Goal: Task Accomplishment & Management: Complete application form

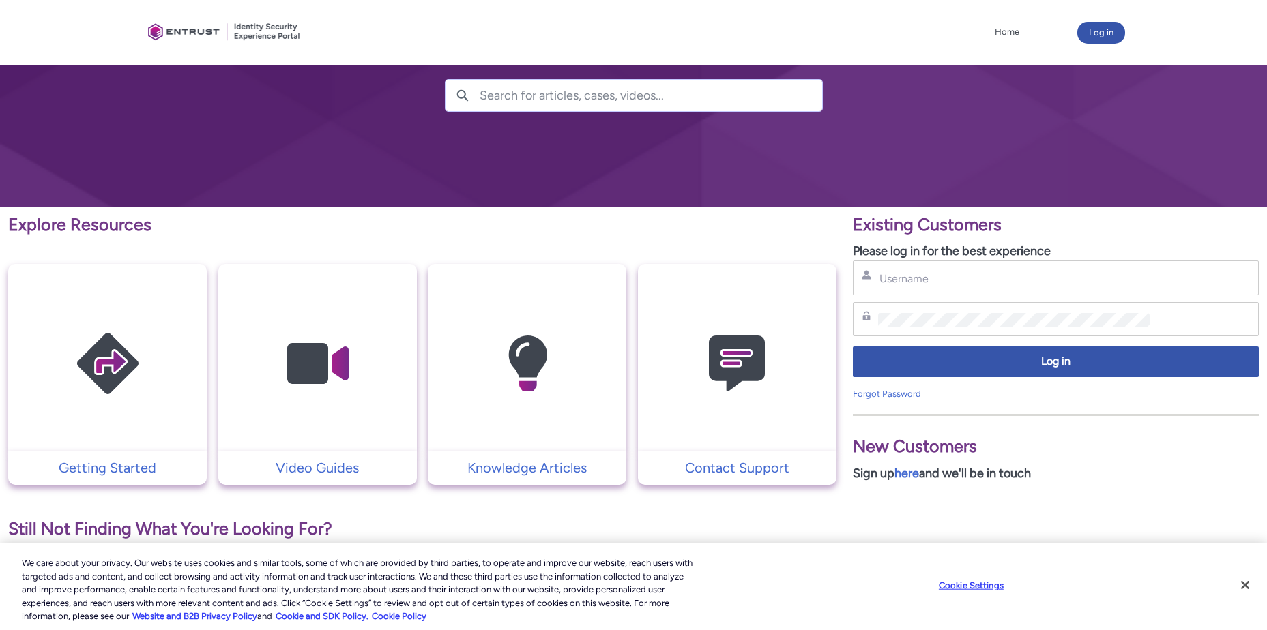
scroll to position [205, 0]
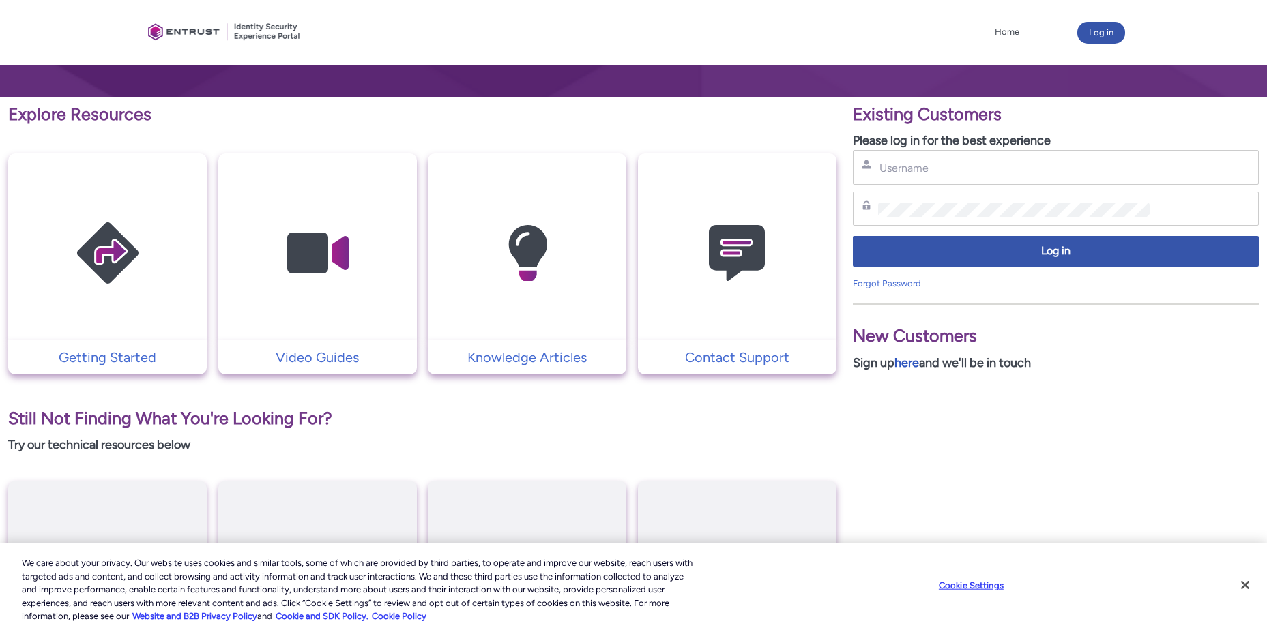
click at [910, 361] on link "here" at bounding box center [906, 362] width 25 height 15
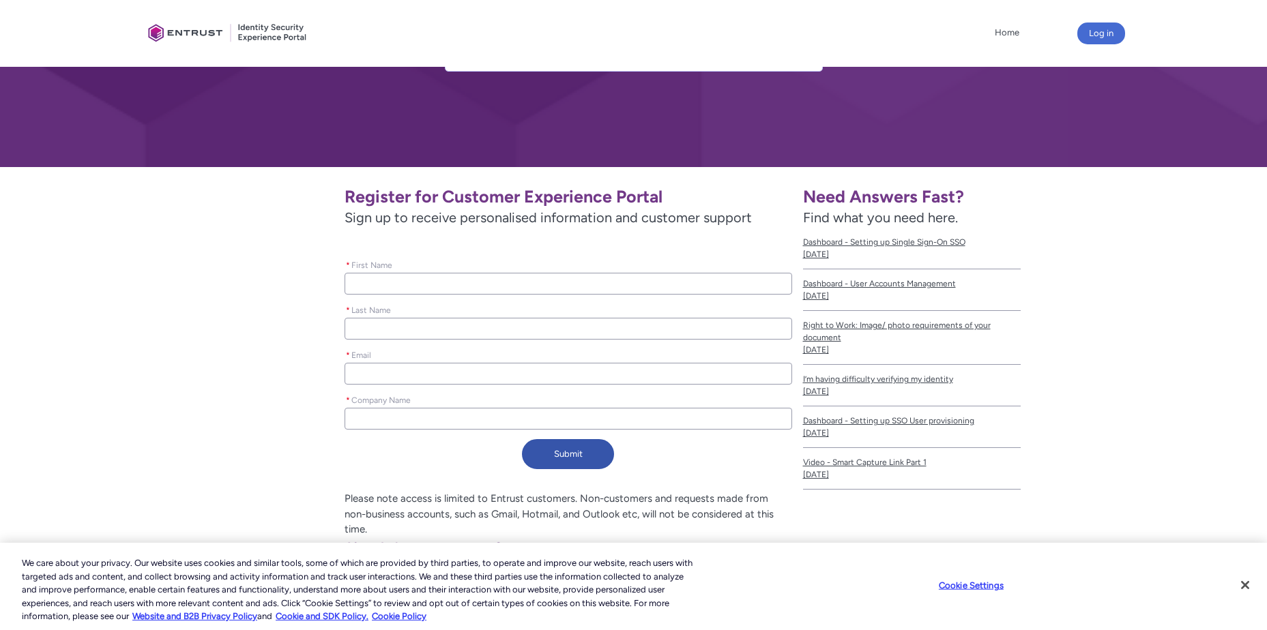
scroll to position [111, 0]
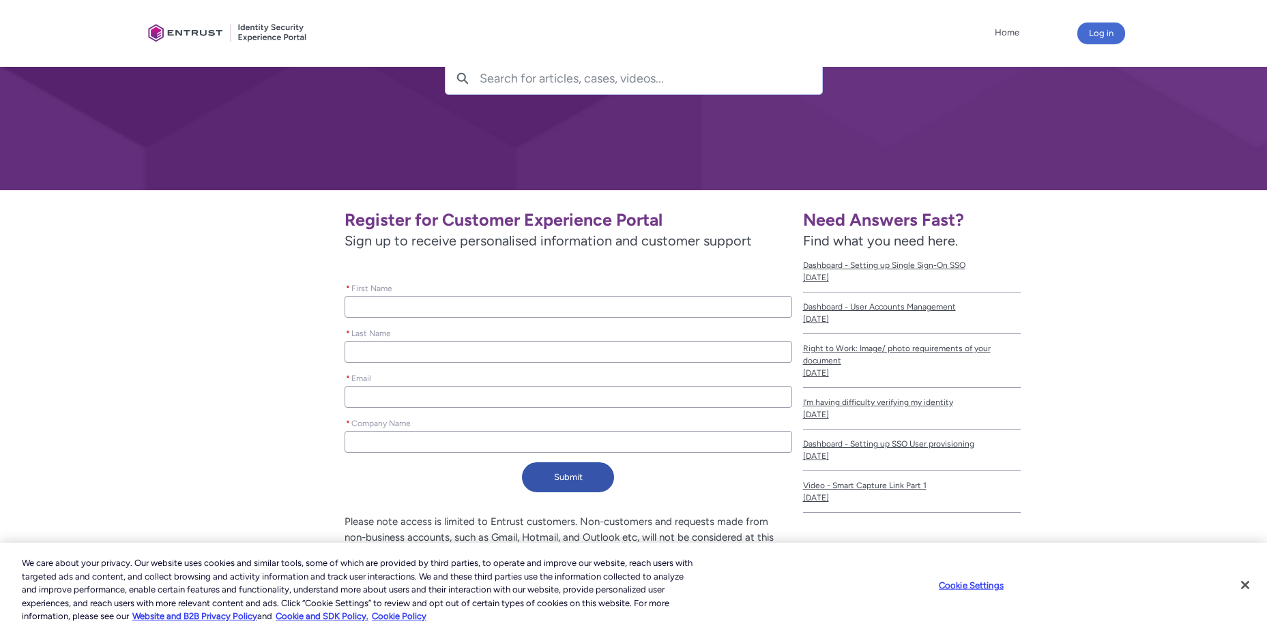
click at [378, 307] on input "* First Name" at bounding box center [567, 307] width 447 height 22
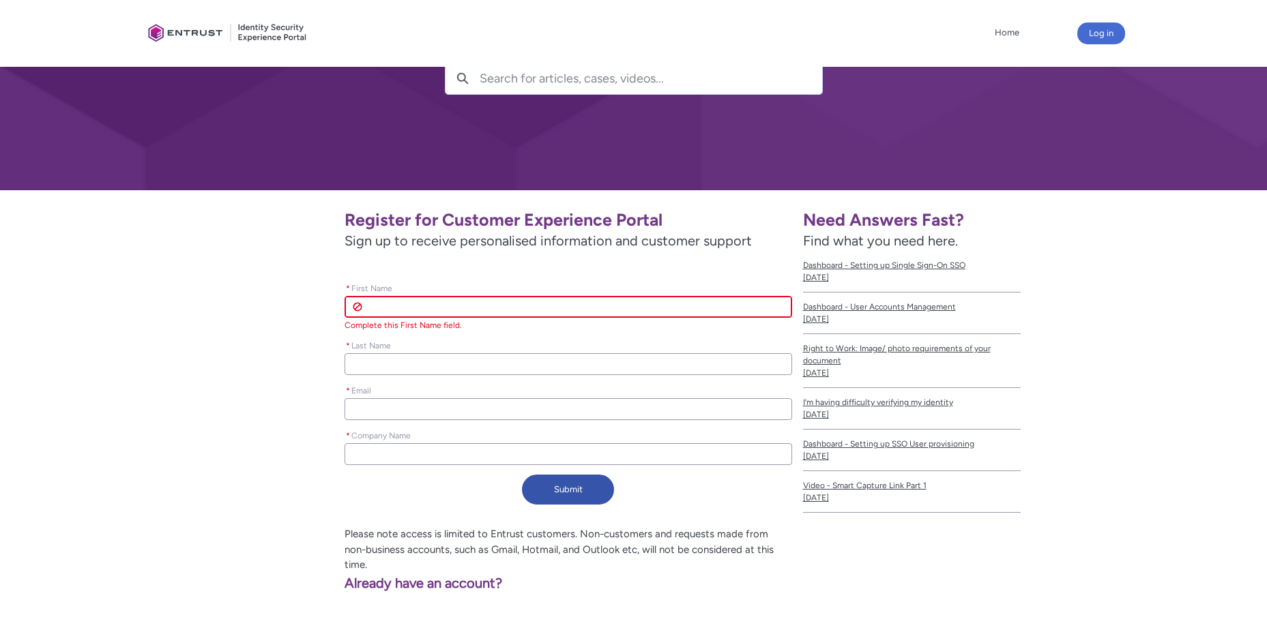
click at [378, 307] on input "* First Name" at bounding box center [567, 307] width 447 height 22
type lightning-primitive-input-simple "C"
type input "C"
type lightning-primitive-input-simple "Ch"
type input "Ch"
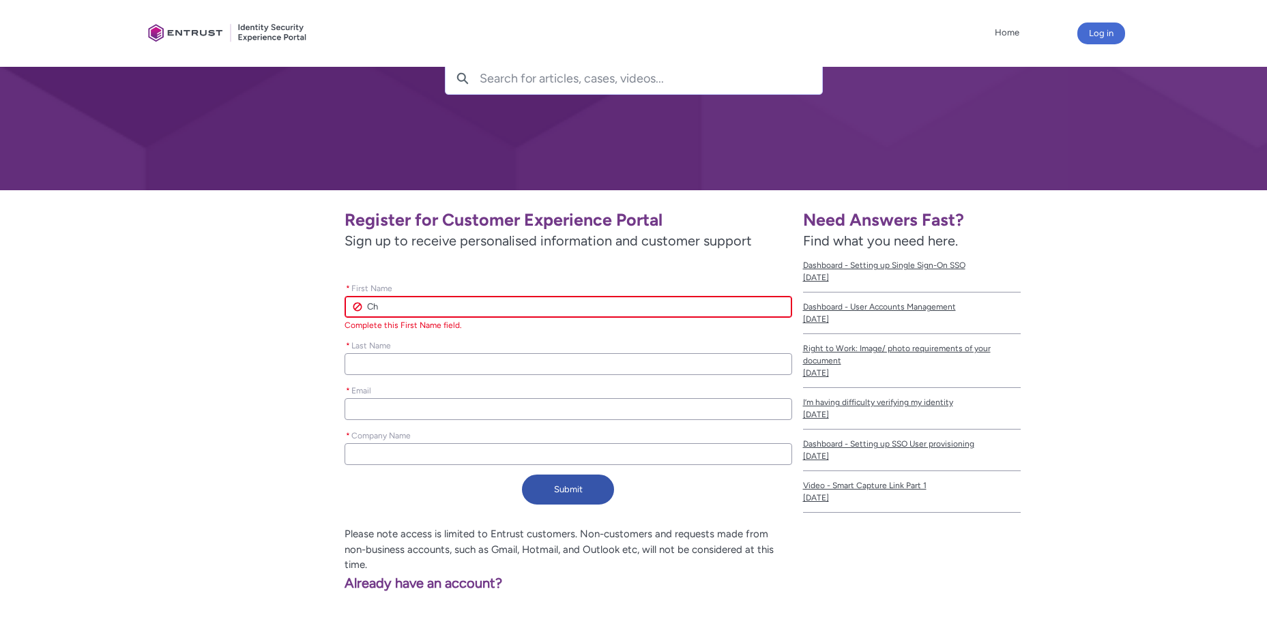
type lightning-primitive-input-simple "Chr"
type input "Chr"
type lightning-primitive-input-simple "Chri"
type input "Chri"
type lightning-primitive-input-simple "Chris"
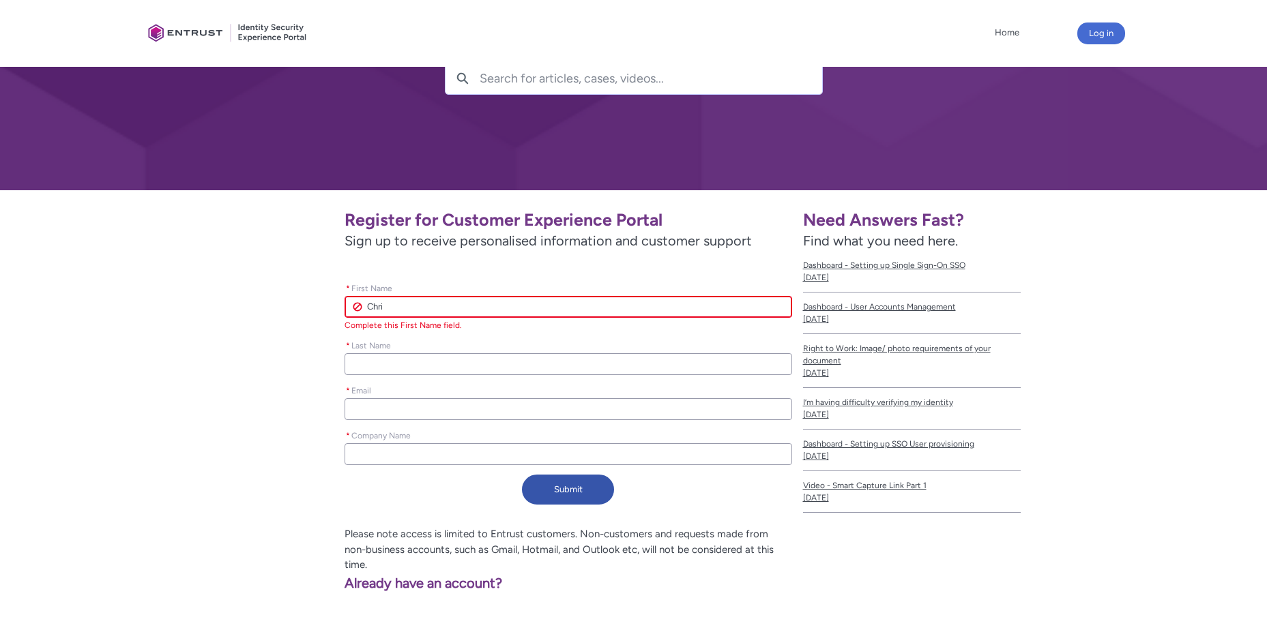
type input "Chris"
type lightning-primitive-input-simple "Chriss"
type input "Chriss"
type lightning-primitive-input-simple "Chrissy"
type input "Chrissy"
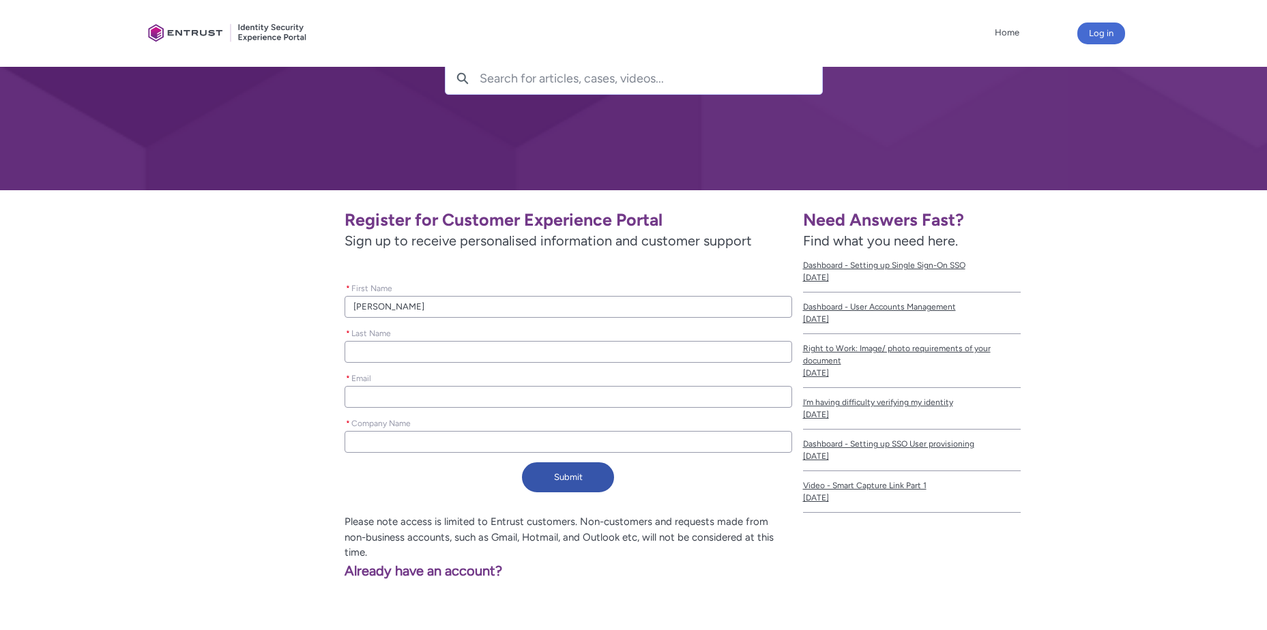
type lightning-primitive-input-simple "P"
type input "P"
type lightning-primitive-input-simple "Pi"
type input "Pi"
type lightning-primitive-input-simple "Pie"
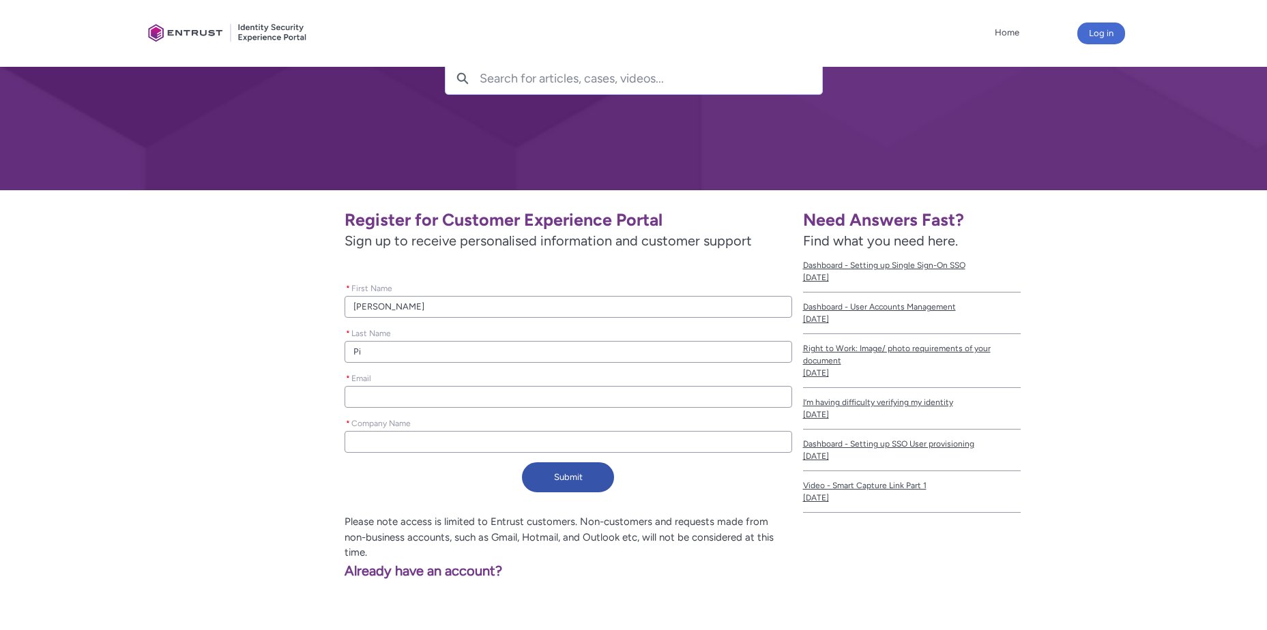
type input "Pie"
type lightning-primitive-input-simple "Pier"
type input "Pier"
type lightning-primitive-input-simple "Pieri"
type input "Pieri"
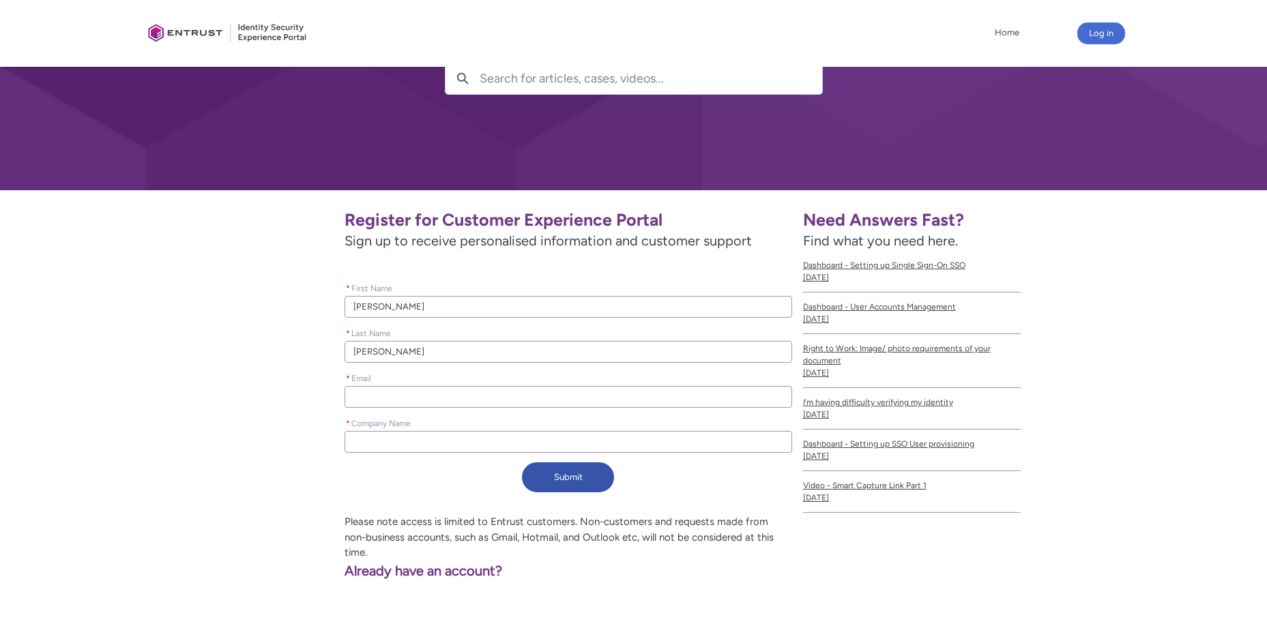
type lightning-primitive-input-simple "Pieric"
type input "Pieric"
type lightning-primitive-input-simple "Pierich"
type input "Pierich"
type lightning-primitive-input-simple "c"
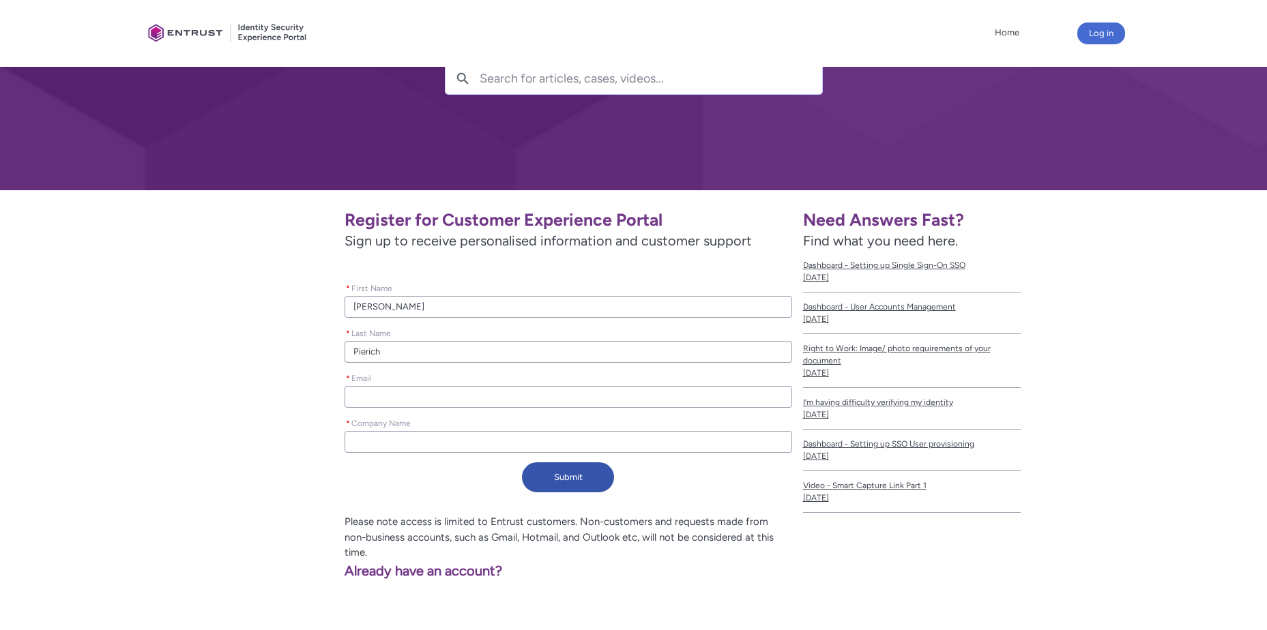
type input "c"
type lightning-primitive-input-simple "ch"
type input "ch"
type lightning-primitive-input-simple "chr"
type input "chr"
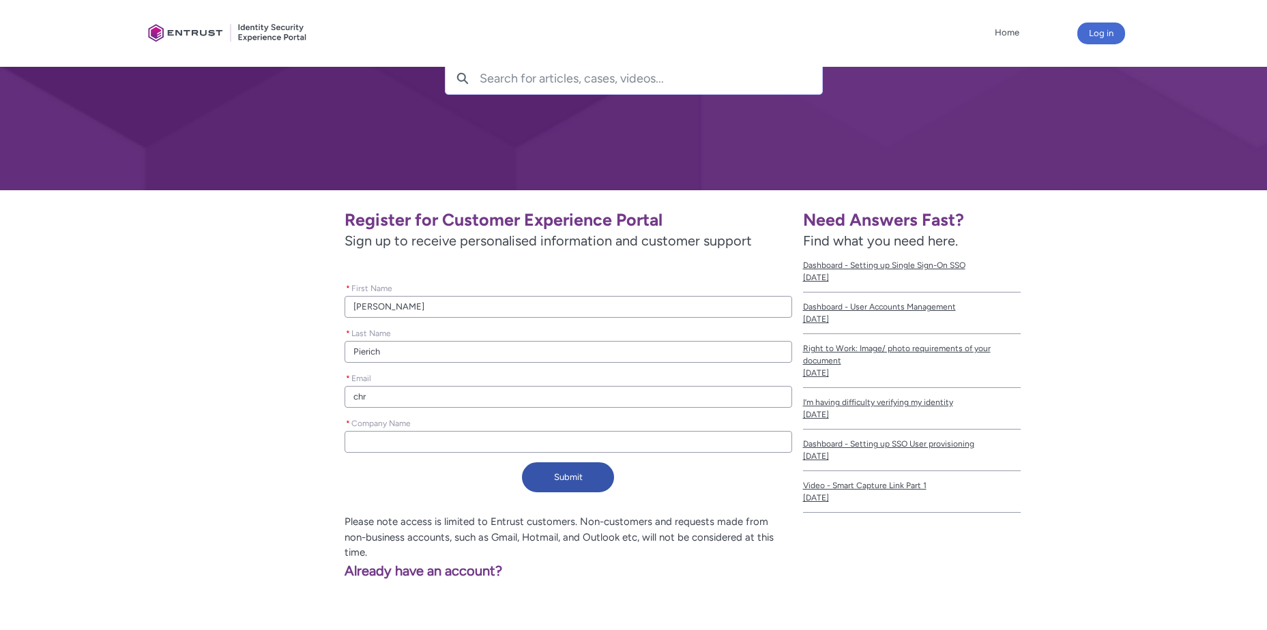
type lightning-primitive-input-simple "chri"
type input "chri"
type lightning-primitive-input-simple "chris"
type input "chris"
type lightning-primitive-input-simple "chriss"
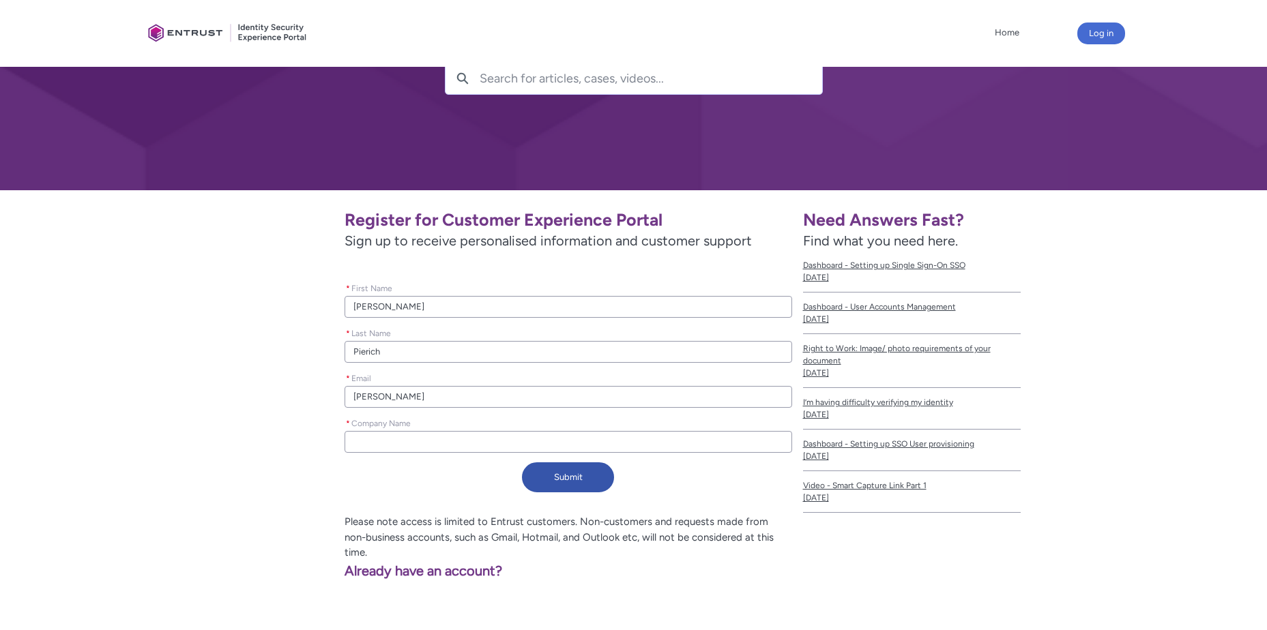
type input "chriss"
type lightning-primitive-input-simple "chrissy"
type input "chrissy"
type lightning-primitive-input-simple "chrissy."
type input "chrissy."
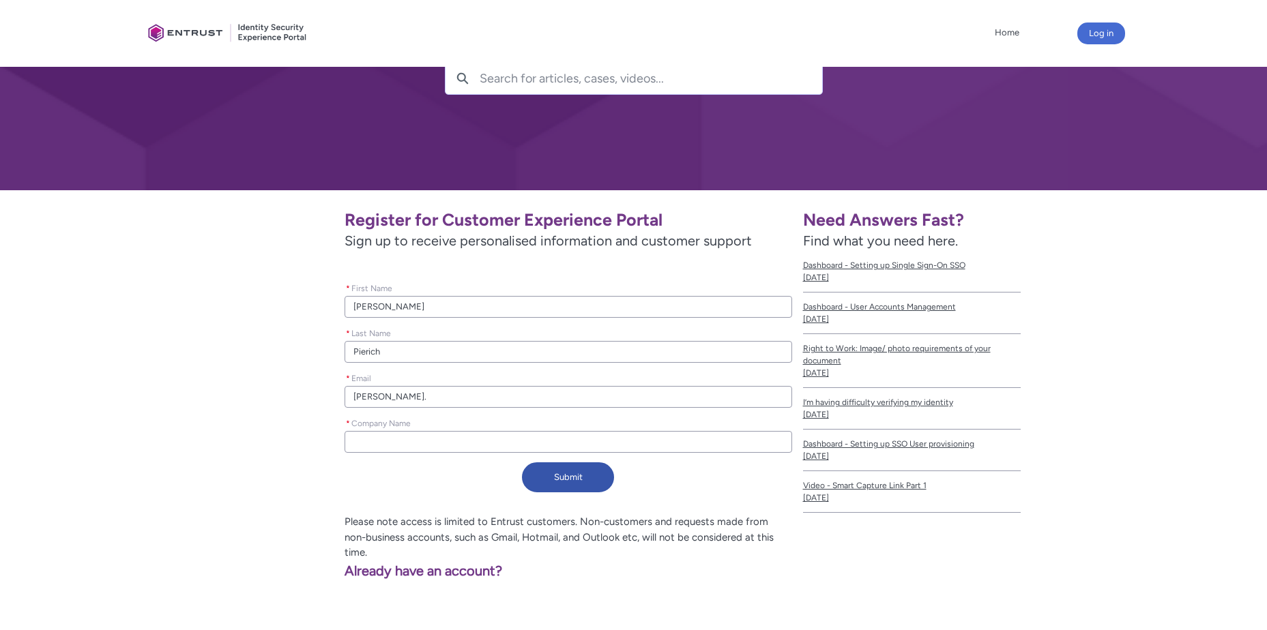
type lightning-primitive-input-simple "chrissy.p"
type input "chrissy.p"
type lightning-primitive-input-simple "chrissy.pi"
type input "chrissy.pi"
type lightning-primitive-input-simple "chrissy.pie"
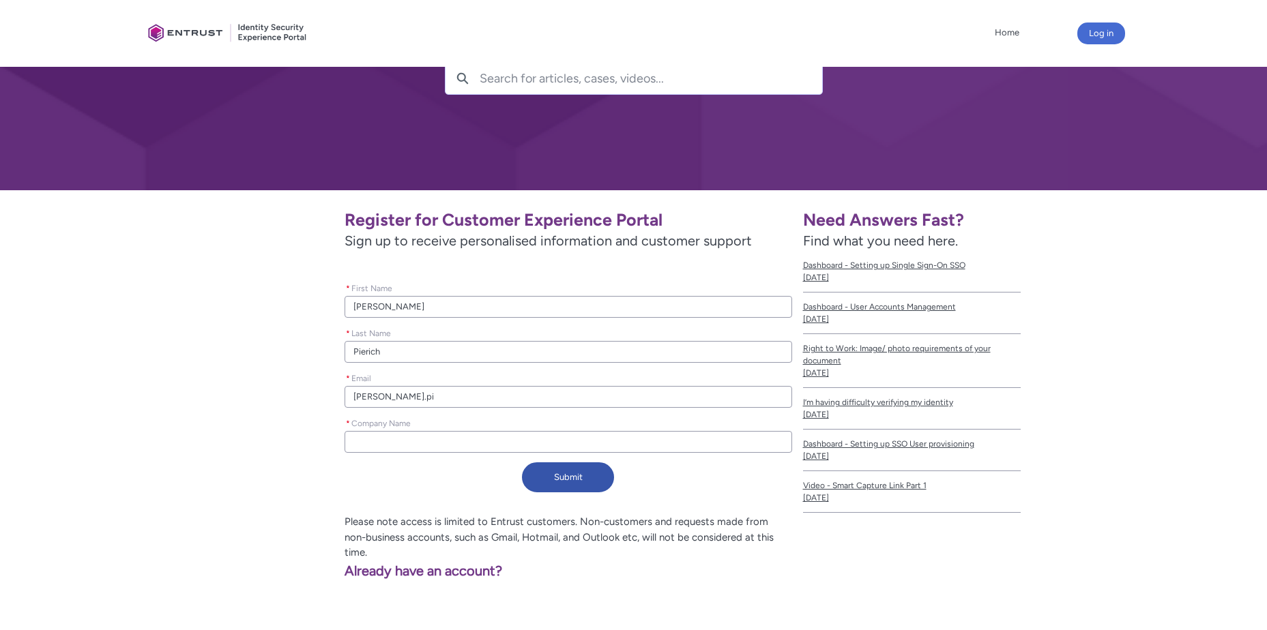
type input "chrissy.pie"
type lightning-primitive-input-simple "chrissy.pier"
type input "chrissy.pier"
type lightning-primitive-input-simple "chrissy.pieri"
type input "chrissy.pieri"
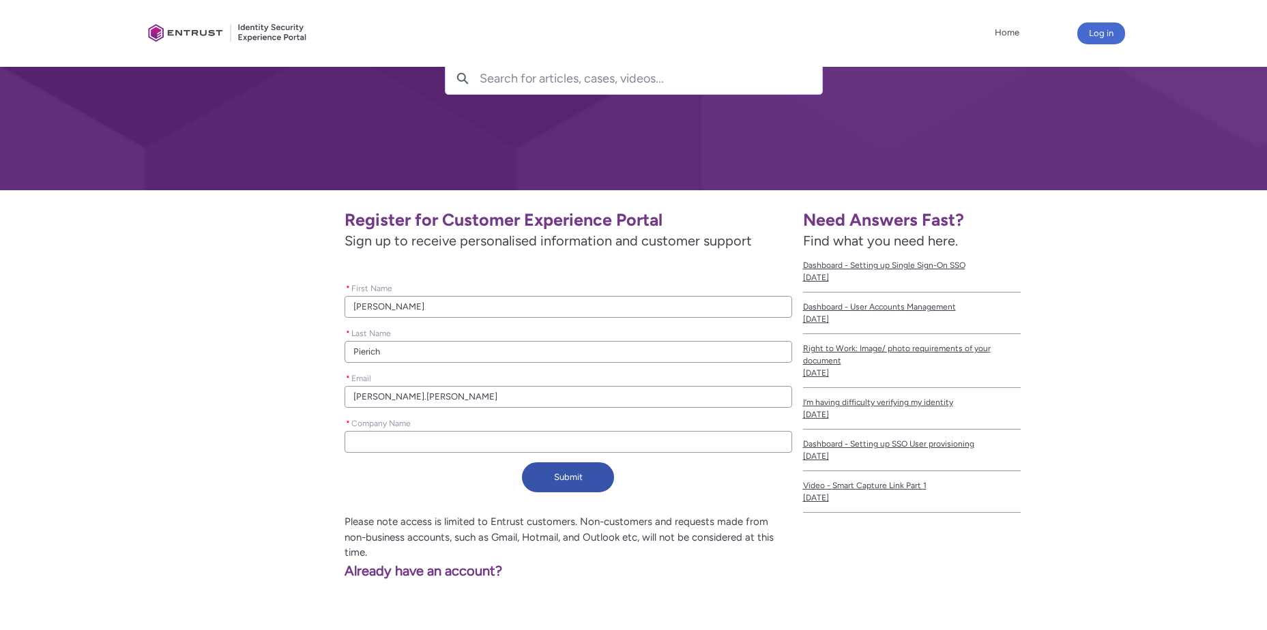
type lightning-primitive-input-simple "chrissy.pieric"
type input "chrissy.pieric"
type lightning-primitive-input-simple "chrissy.pierich"
type input "chrissy.pierich"
type lightning-primitive-input-simple "chrissy.pierich@"
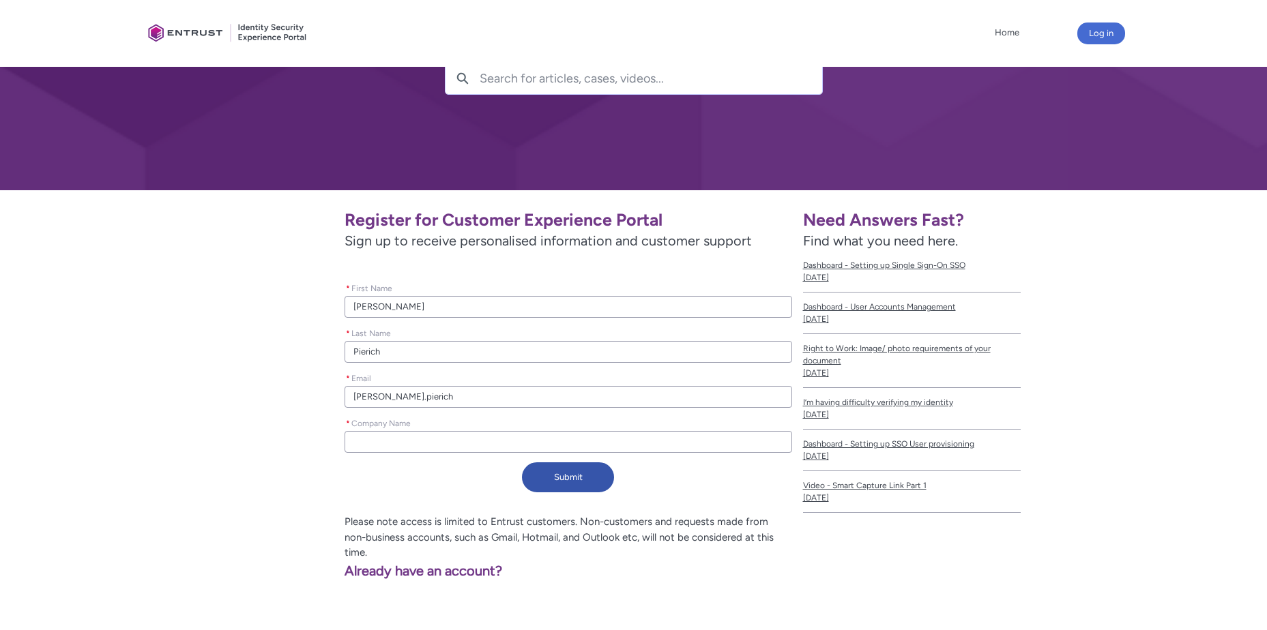
type input "chrissy.pierich@"
type lightning-primitive-input-simple "chrissy.pierich@p"
type input "chrissy.pierich@p"
type lightning-primitive-input-simple "chrissy.pierich@pr"
type input "chrissy.pierich@pr"
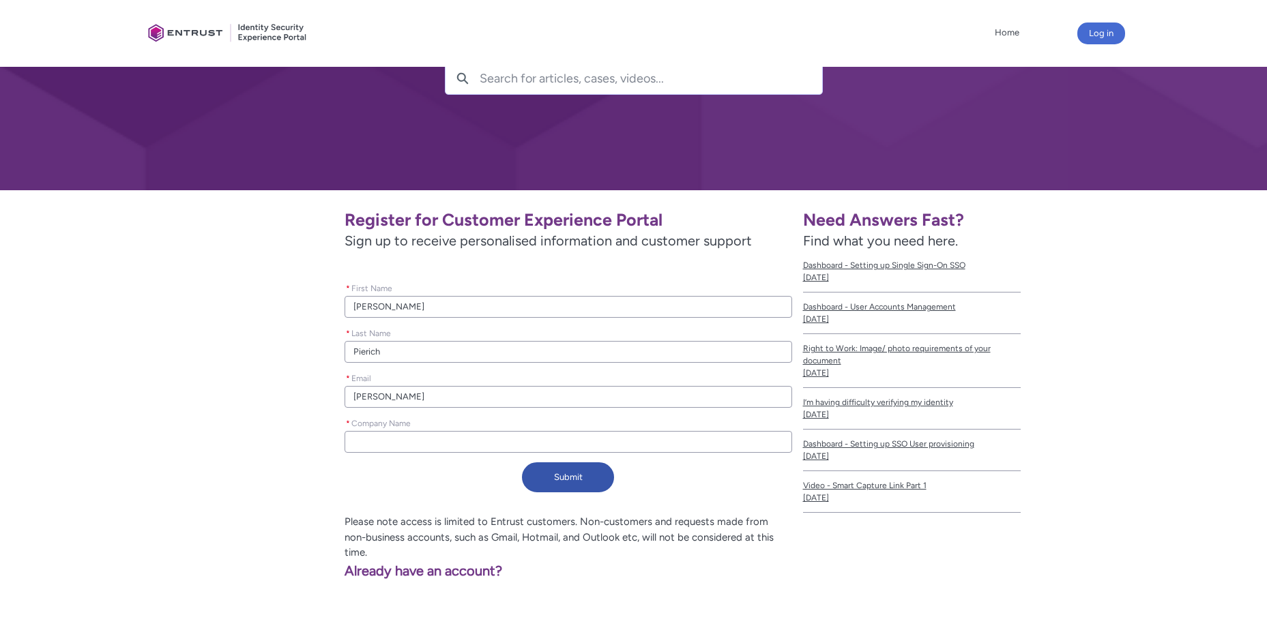
type lightning-primitive-input-simple "chrissy.pierich@pri"
type input "chrissy.pierich@pri"
type lightning-primitive-input-simple "chrissy.pierich@prim"
type input "chrissy.pierich@prim"
type lightning-primitive-input-simple "chrissy.pierich@prime"
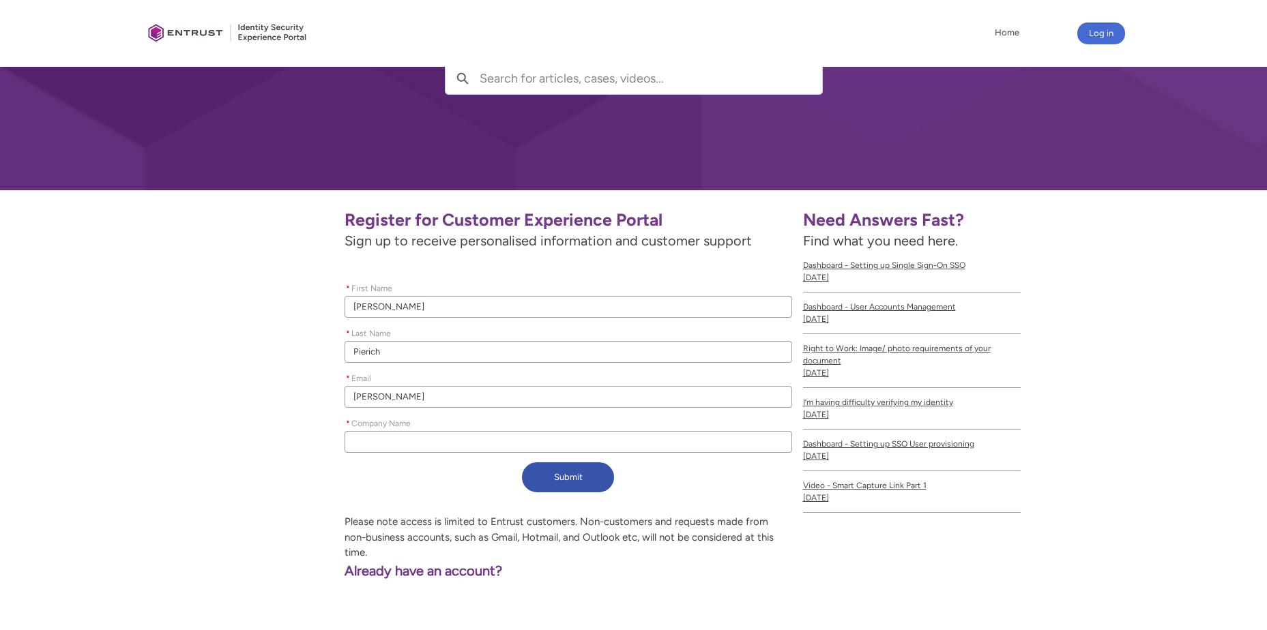
type input "chrissy.pierich@prime"
type lightning-primitive-input-simple "chrissy.pierich@primet"
type input "chrissy.pierich@primet"
type lightning-primitive-input-simple "chrissy.pierich@primeth"
type input "chrissy.pierich@primeth"
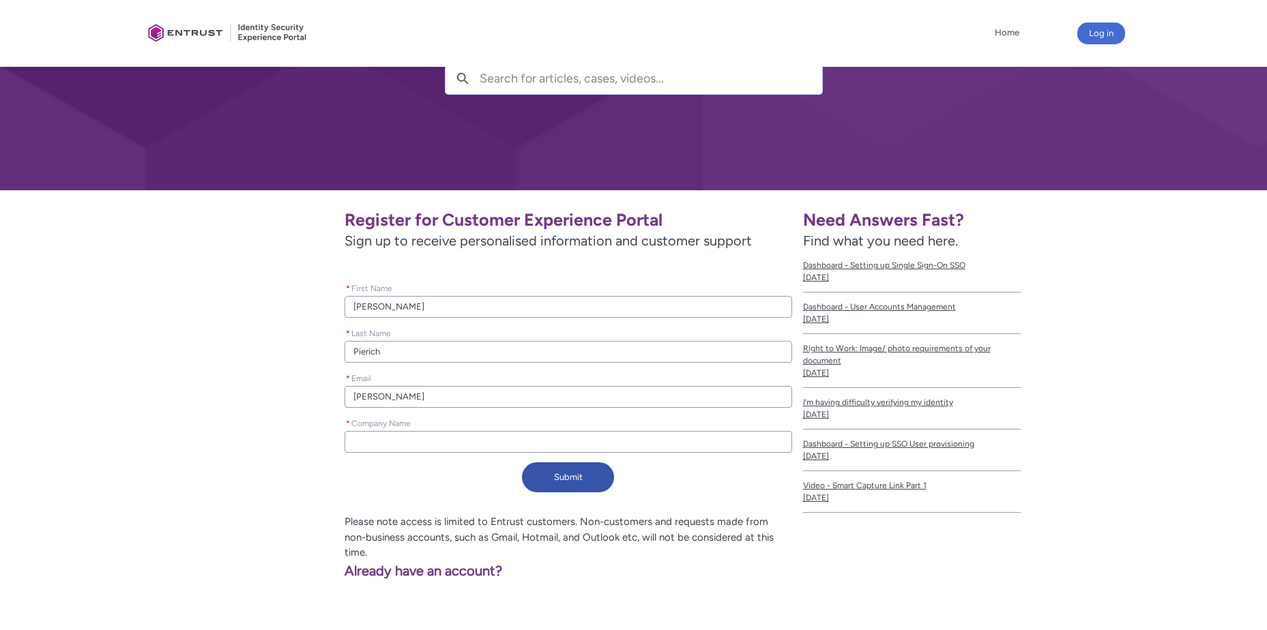
type lightning-primitive-input-simple "chrissy.pierich@primethe"
type input "chrissy.pierich@primethe"
type lightning-primitive-input-simple "chrissy.pierich@primether"
type input "chrissy.pierich@primether"
type lightning-primitive-input-simple "chrissy.pierich@primethera"
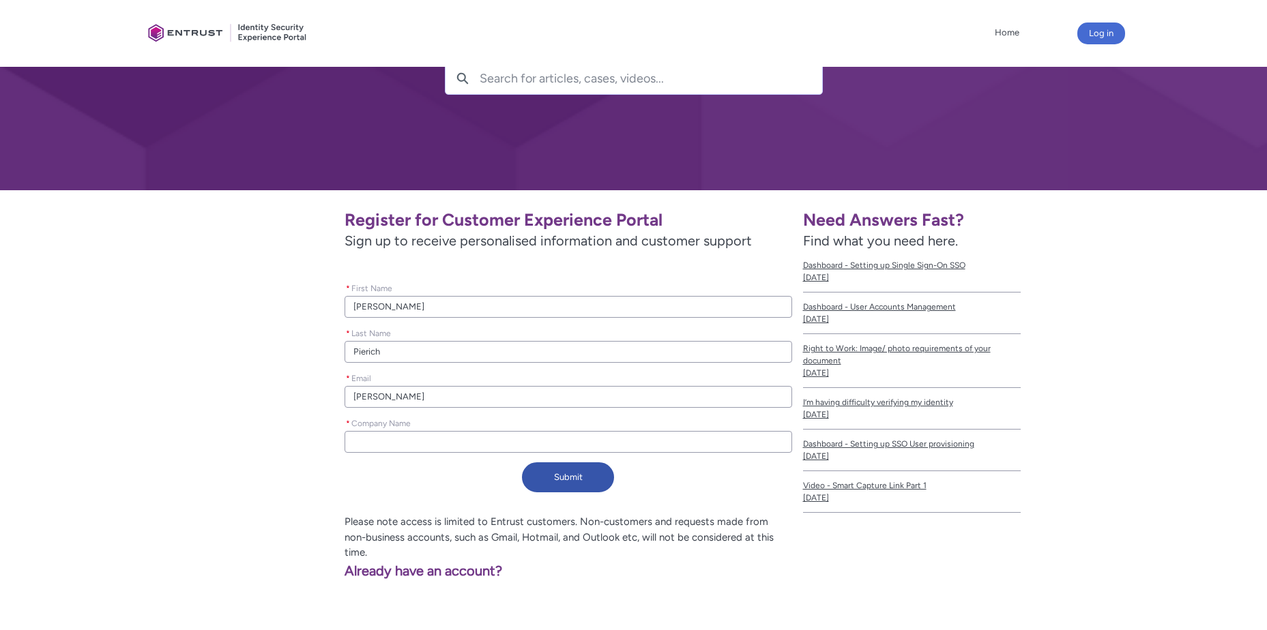
type input "chrissy.pierich@primethera"
type lightning-primitive-input-simple "chrissy.pierich@primetherap"
type input "chrissy.pierich@primetherap"
type lightning-primitive-input-simple "chrissy.pierich@primetherape"
type input "chrissy.pierich@primetherape"
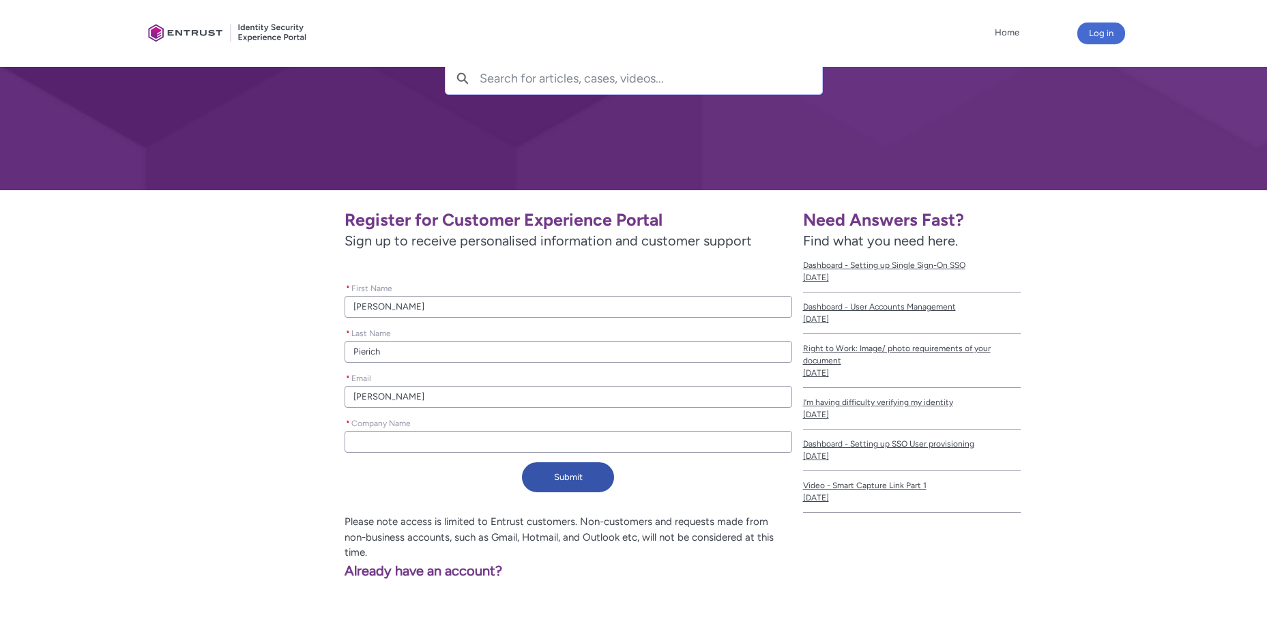
type lightning-primitive-input-simple "chrissy.pierich@primetherapet"
type input "chrissy.pierich@primetherapet"
type lightning-primitive-input-simple "chrissy.pierich@primetherapetu"
type input "chrissy.pierich@primetherapetu"
type lightning-primitive-input-simple "chrissy.pierich@primetherapet"
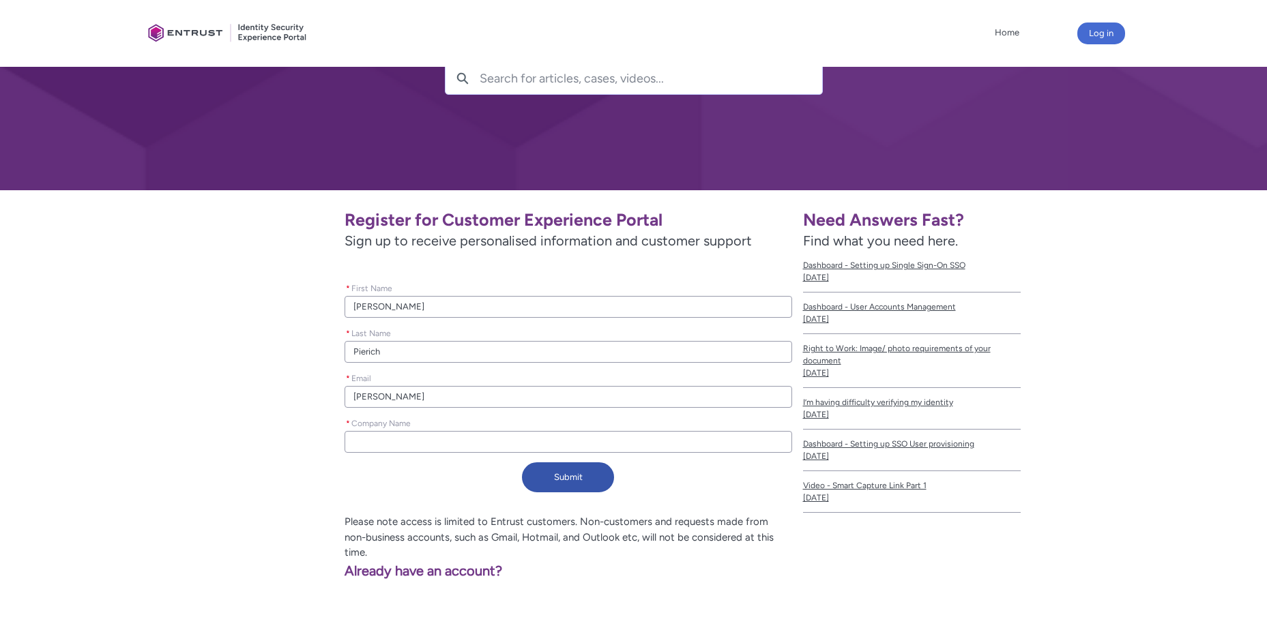
type input "chrissy.pierich@primetherapet"
type lightning-primitive-input-simple "chrissy.pierich@primetherape"
type input "chrissy.pierich@primetherape"
type lightning-primitive-input-simple "chrissy.pierich@primetherapeu"
type input "chrissy.pierich@primetherapeu"
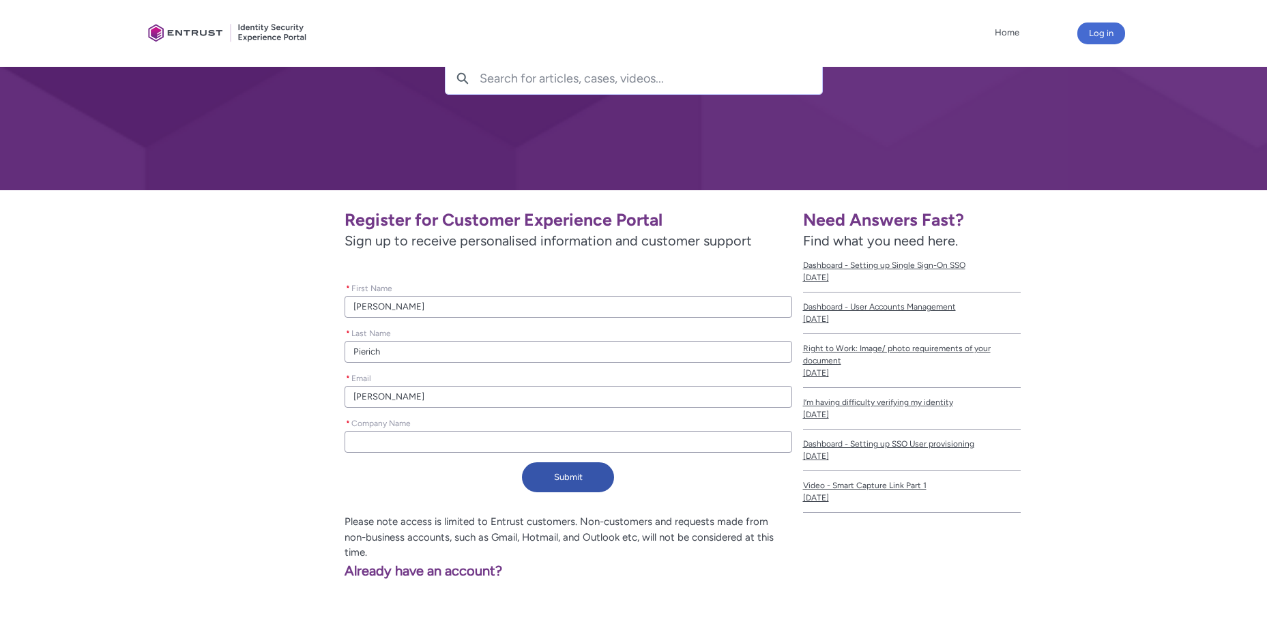
type lightning-primitive-input-simple "chrissy.pierich@primetherapeut"
type input "chrissy.pierich@primetherapeut"
type lightning-primitive-input-simple "chrissy.pierich@primetherapeuti"
type input "chrissy.pierich@primetherapeuti"
type lightning-primitive-input-simple "chrissy.pierich@primetherapeutic"
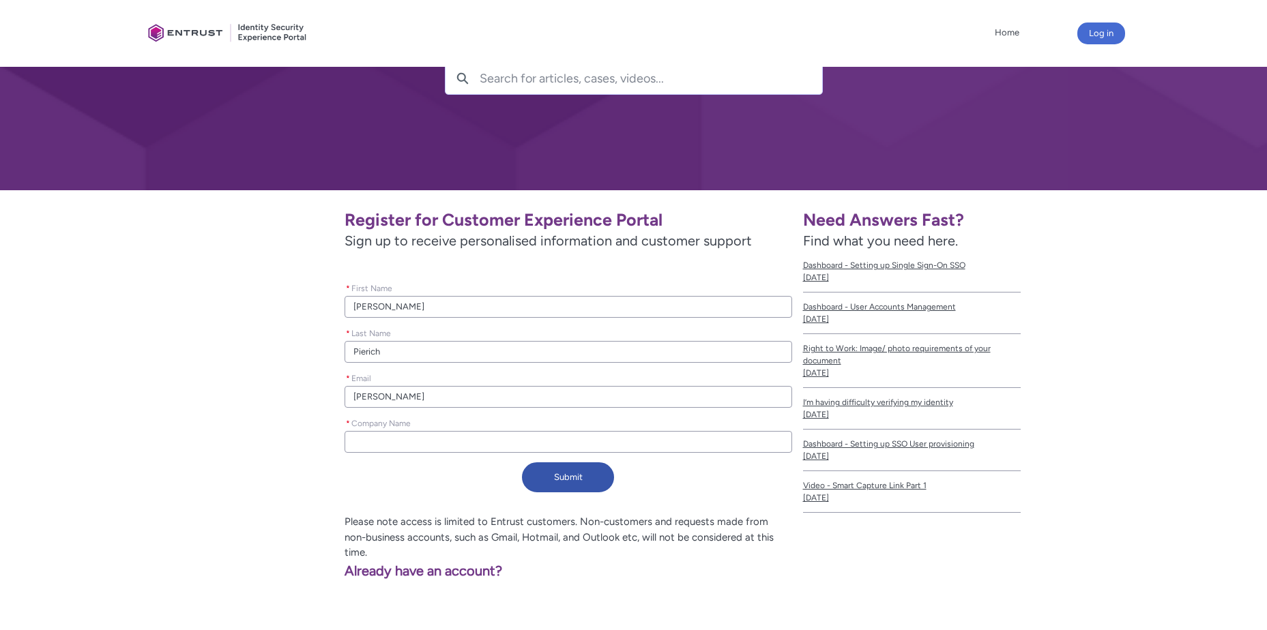
type input "chrissy.pierich@primetherapeutic"
type lightning-primitive-input-simple "chrissy.pierich@primetherapeutics"
type input "chrissy.pierich@primetherapeutics"
type lightning-primitive-input-simple "chrissy.pierich@primetherapeutics."
type input "chrissy.pierich@primetherapeutics."
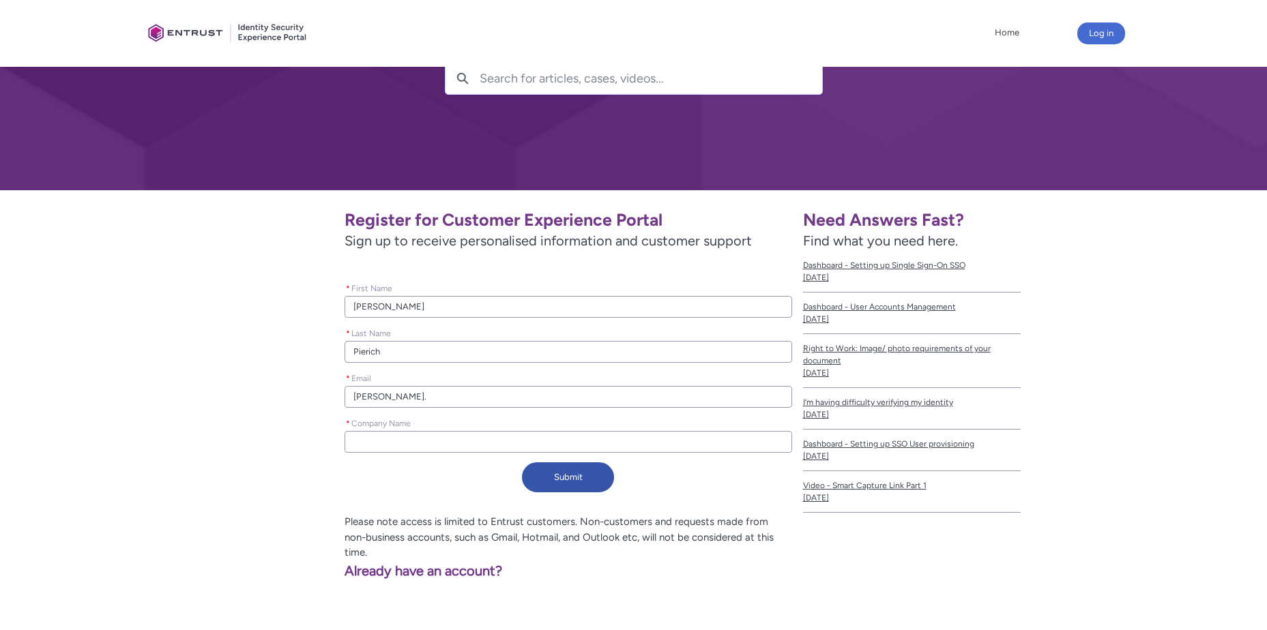
type lightning-primitive-input-simple "chrissy.pierich@primetherapeutics.c"
type input "chrissy.pierich@primetherapeutics.c"
type lightning-primitive-input-simple "chrissy.pierich@primetherapeutics.co"
type input "chrissy.pierich@primetherapeutics.co"
type lightning-primitive-input-simple "chrissy.pierich@primetherapeutics.com"
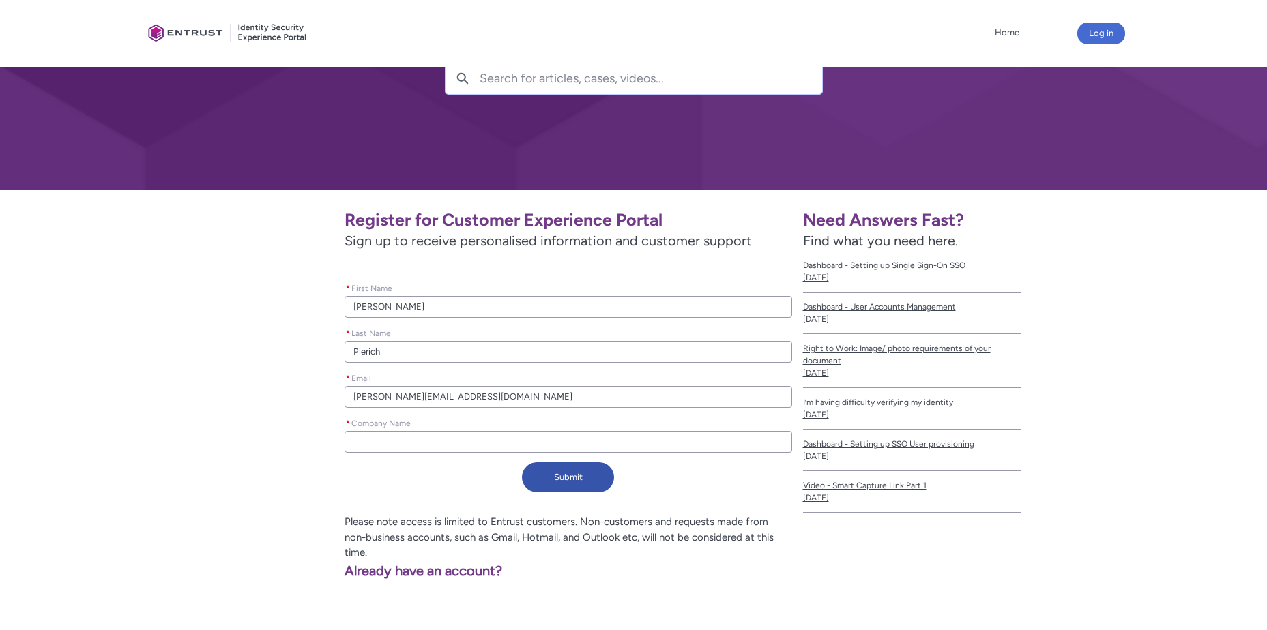
type input "chrissy.pierich@primetherapeutics.com"
type lightning-primitive-input-simple "P"
type input "P"
type lightning-primitive-input-simple "Pr"
type input "Pr"
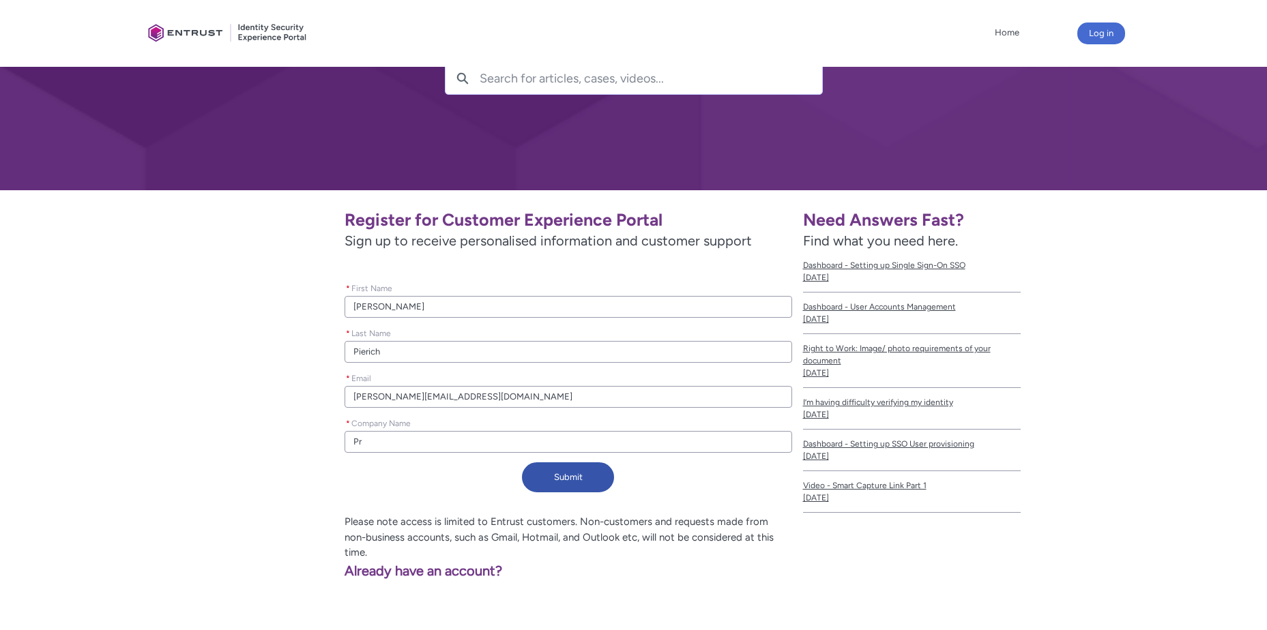
type lightning-primitive-input-simple "Pri"
type input "Pri"
type lightning-primitive-input-simple "Prim"
type input "Prim"
type lightning-primitive-input-simple "Prime"
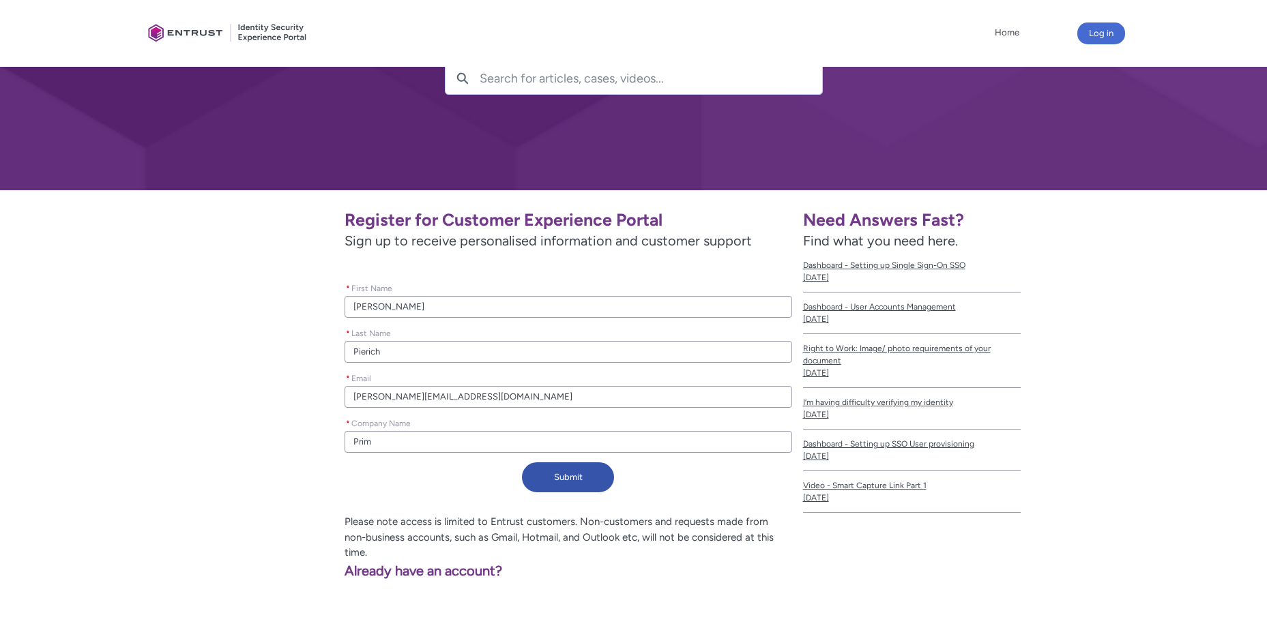
type input "Prime"
type lightning-primitive-input-simple "Prime"
type input "Prime"
type lightning-primitive-input-simple "Prime T"
type input "Prime T"
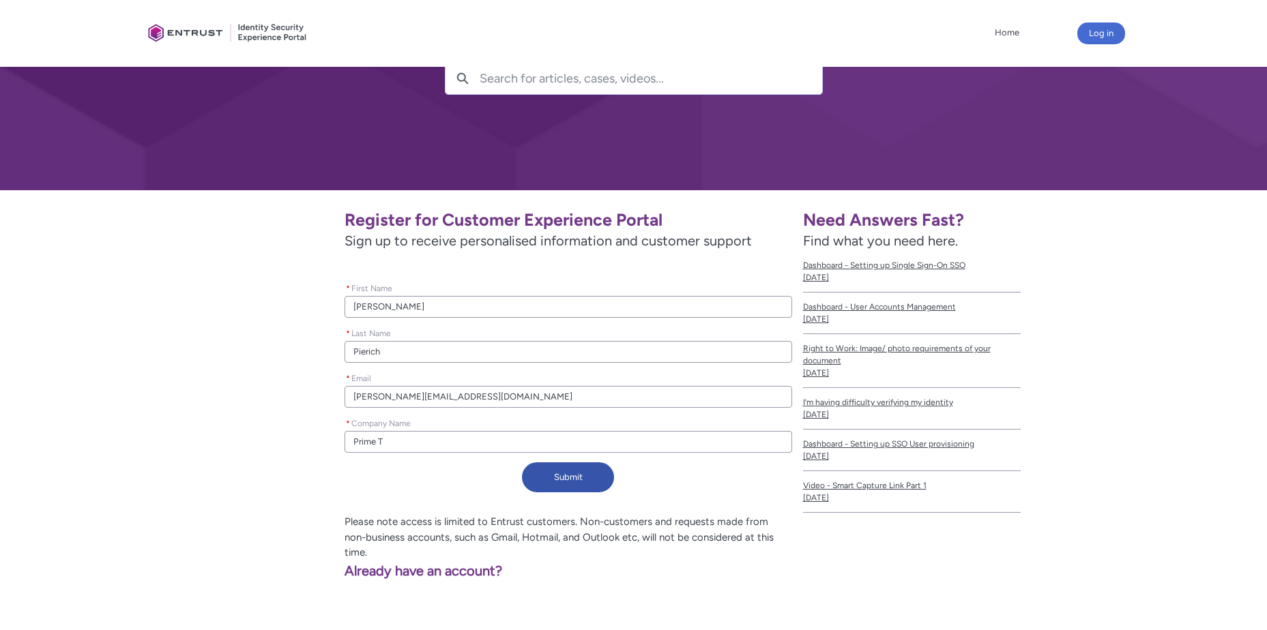
type lightning-primitive-input-simple "Prime Th"
type input "Prime Th"
type lightning-primitive-input-simple "Prime The"
type input "Prime The"
type lightning-primitive-input-simple "Prime Ther"
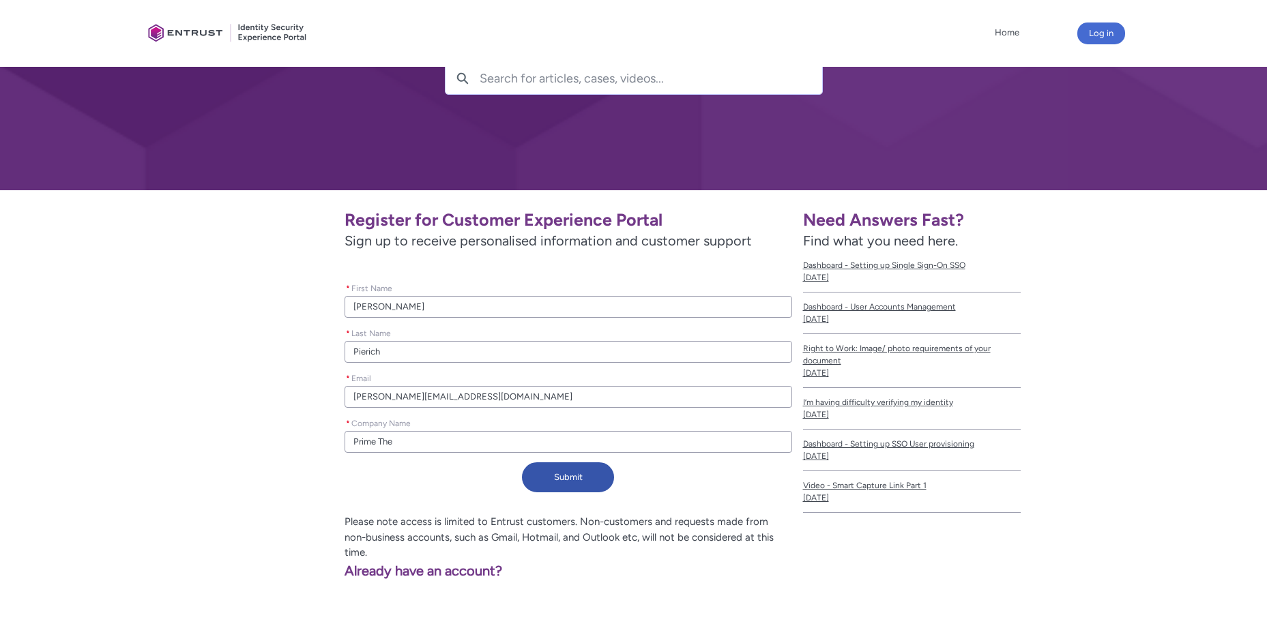
type input "Prime Ther"
type lightning-primitive-input-simple "Prime There"
type input "Prime There"
type lightning-primitive-input-simple "Prime Therea"
type input "Prime Therea"
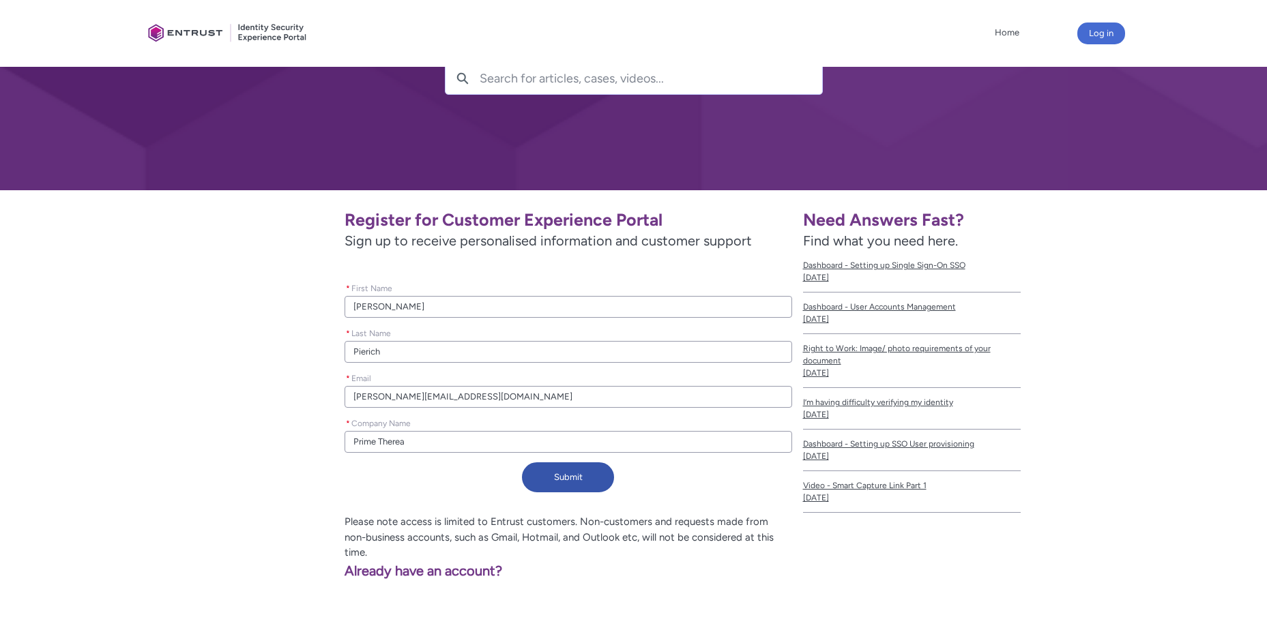
type lightning-primitive-input-simple "Prime Thereap"
type input "Prime Thereap"
type lightning-primitive-input-simple "Prime Therea"
type input "Prime Therea"
type lightning-primitive-input-simple "Prime There"
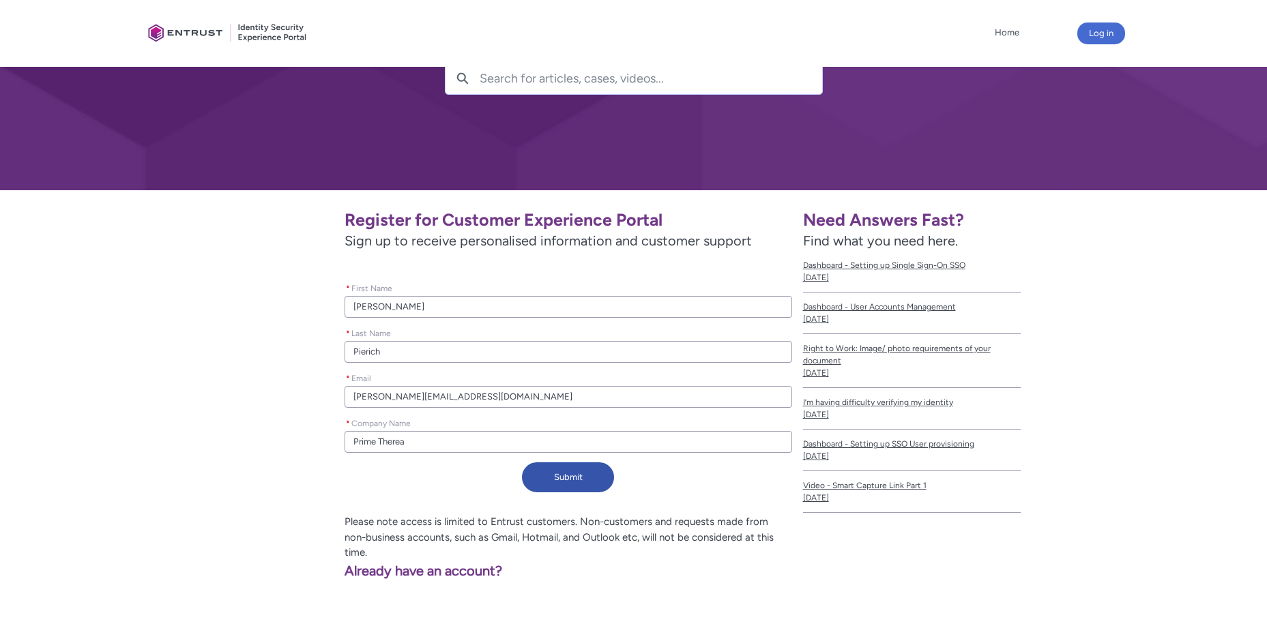
type input "Prime There"
type lightning-primitive-input-simple "Prime Ther"
type input "Prime Ther"
type lightning-primitive-input-simple "Prime Thera"
type input "Prime Thera"
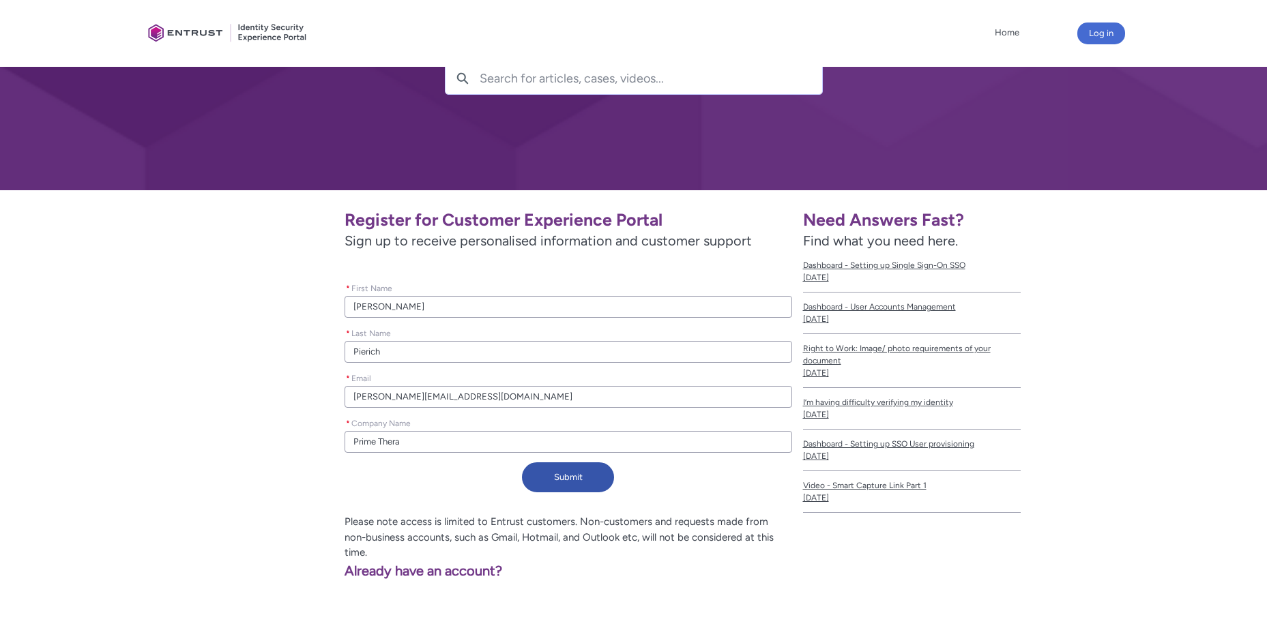
type lightning-primitive-input-simple "Prime Therap"
type input "Prime Therap"
type lightning-primitive-input-simple "Prime Therape"
type input "Prime Therape"
type lightning-primitive-input-simple "Prime Therapeu"
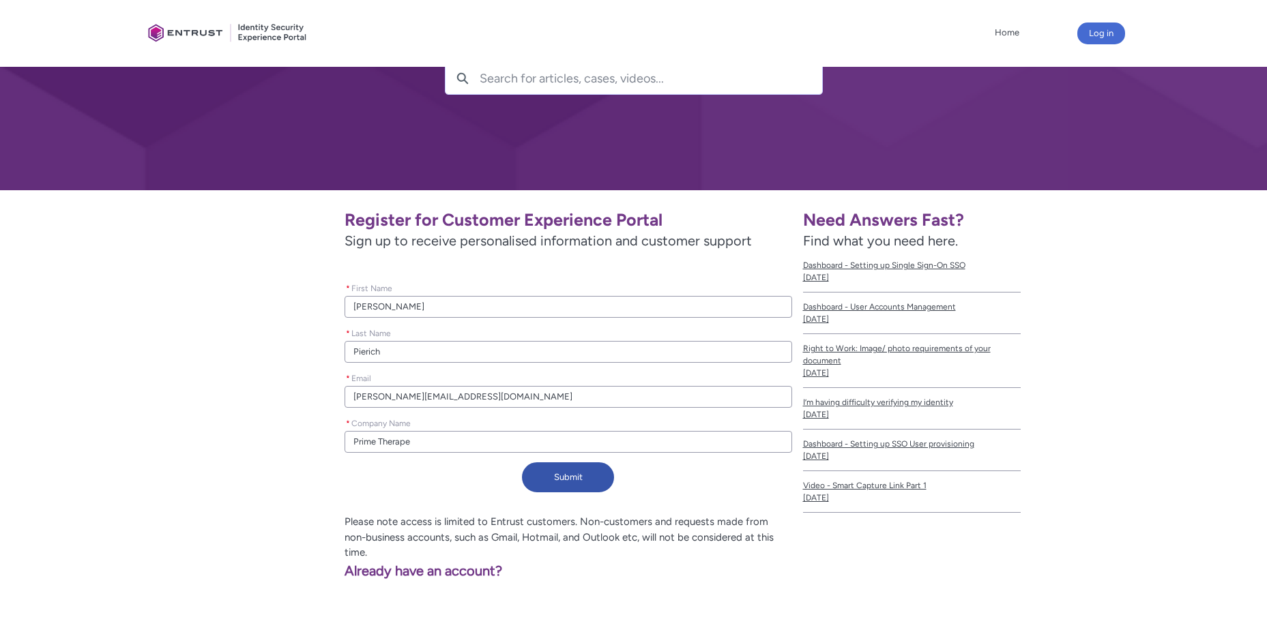
type input "Prime Therapeu"
type lightning-primitive-input-simple "Prime Therapeut"
type input "Prime Therapeut"
type lightning-primitive-input-simple "Prime Therapeuti"
type input "Prime Therapeuti"
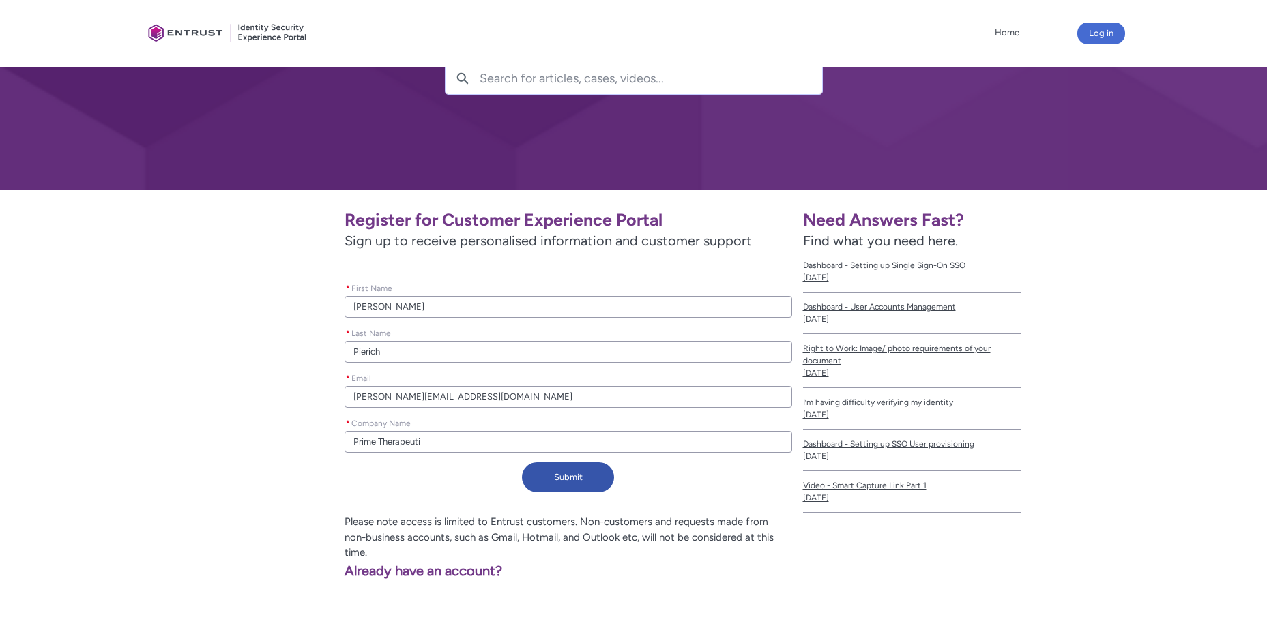
type lightning-primitive-input-simple "Prime Therapeutic"
type input "Prime Therapeutic"
type lightning-primitive-input-simple "Prime Therapeutics"
type input "Prime Therapeutics"
click at [577, 479] on button "Submit" at bounding box center [568, 477] width 92 height 30
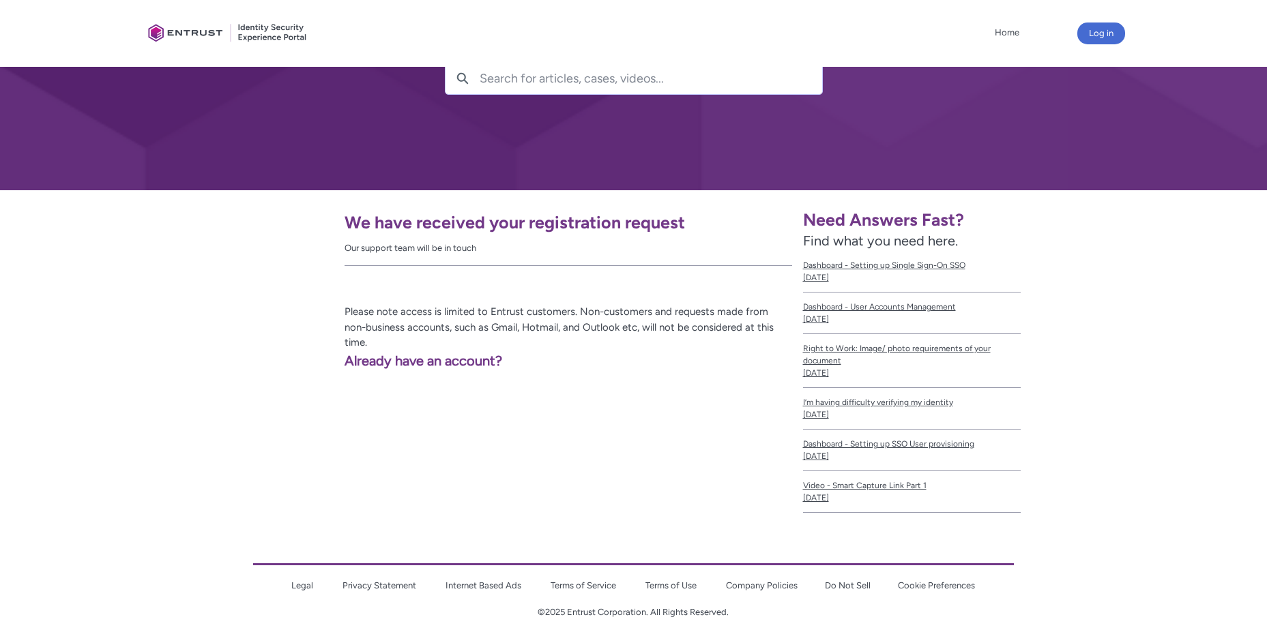
click at [216, 358] on div "We have received your registration request Our support team will be in touch Pl…" at bounding box center [470, 357] width 655 height 334
click at [370, 147] on div at bounding box center [633, 39] width 1267 height 301
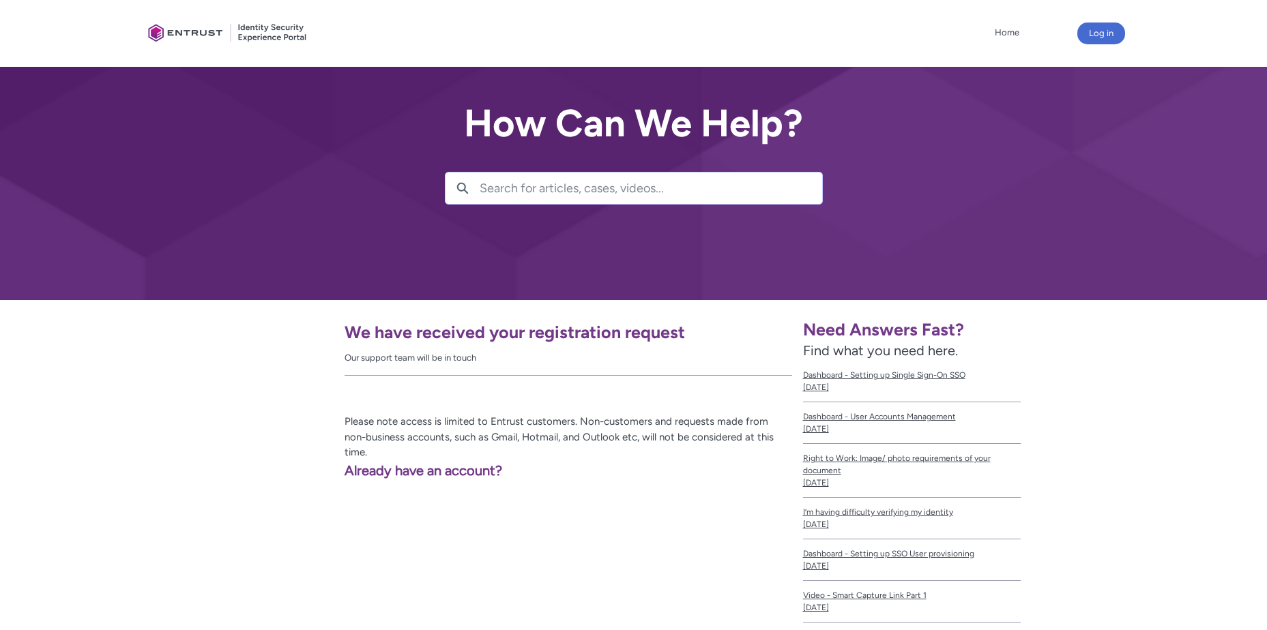
scroll to position [0, 0]
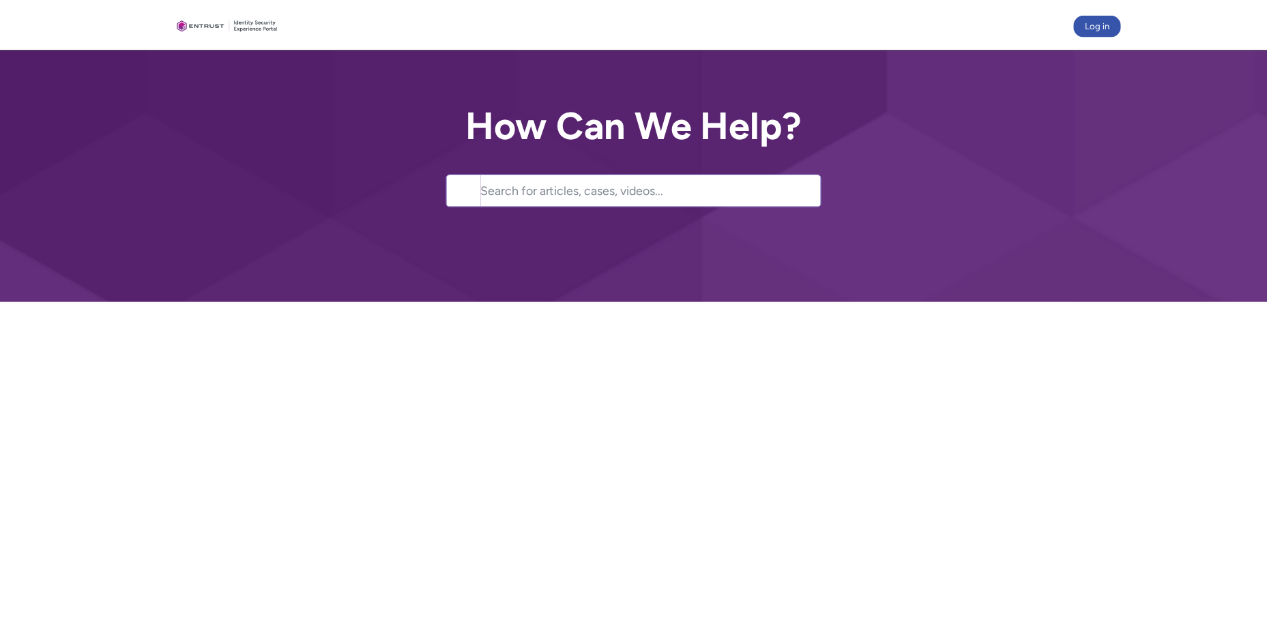
scroll to position [205, 0]
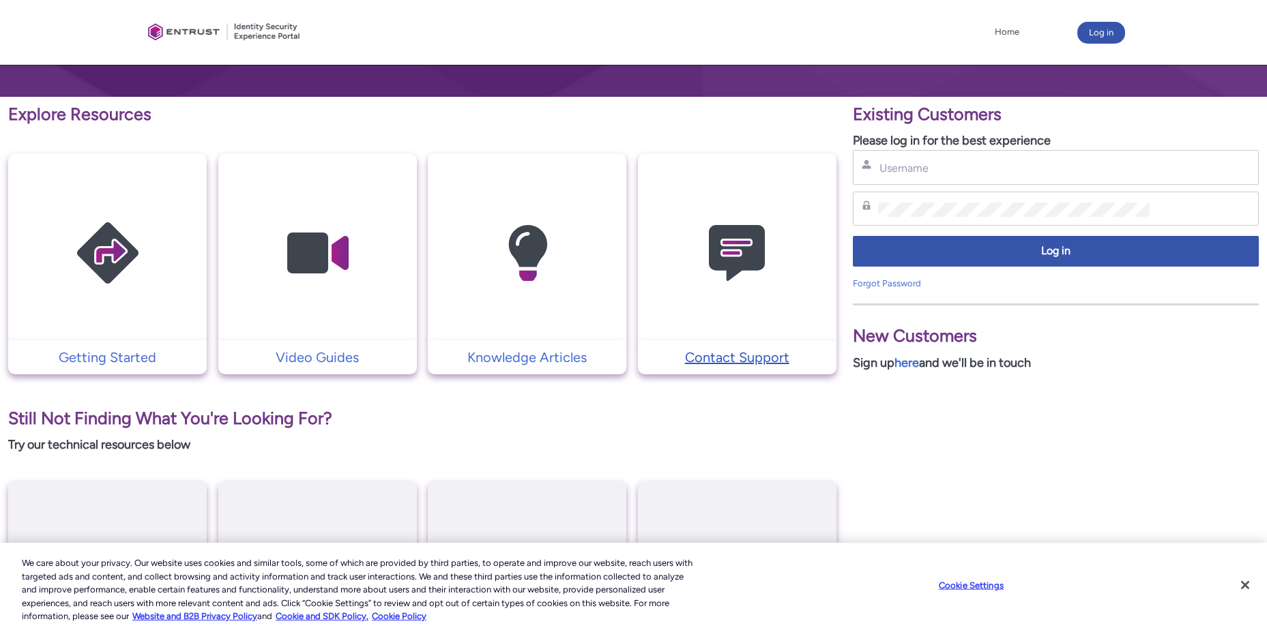
click at [764, 349] on p "Contact Support" at bounding box center [737, 357] width 185 height 20
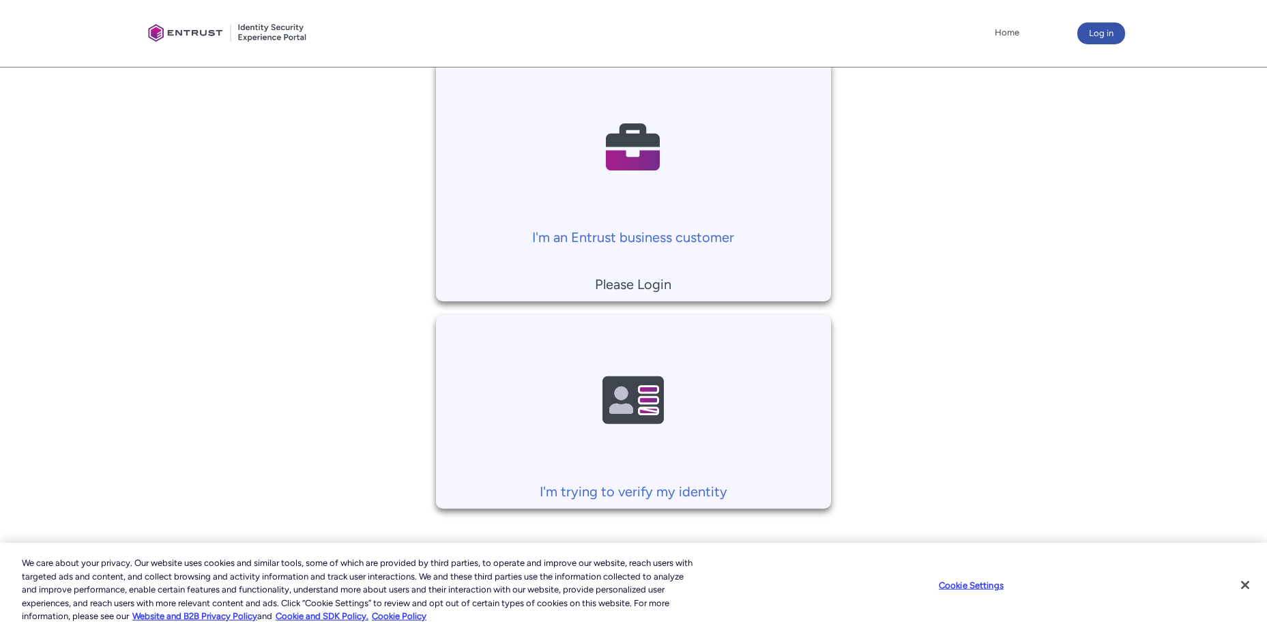
scroll to position [308, 0]
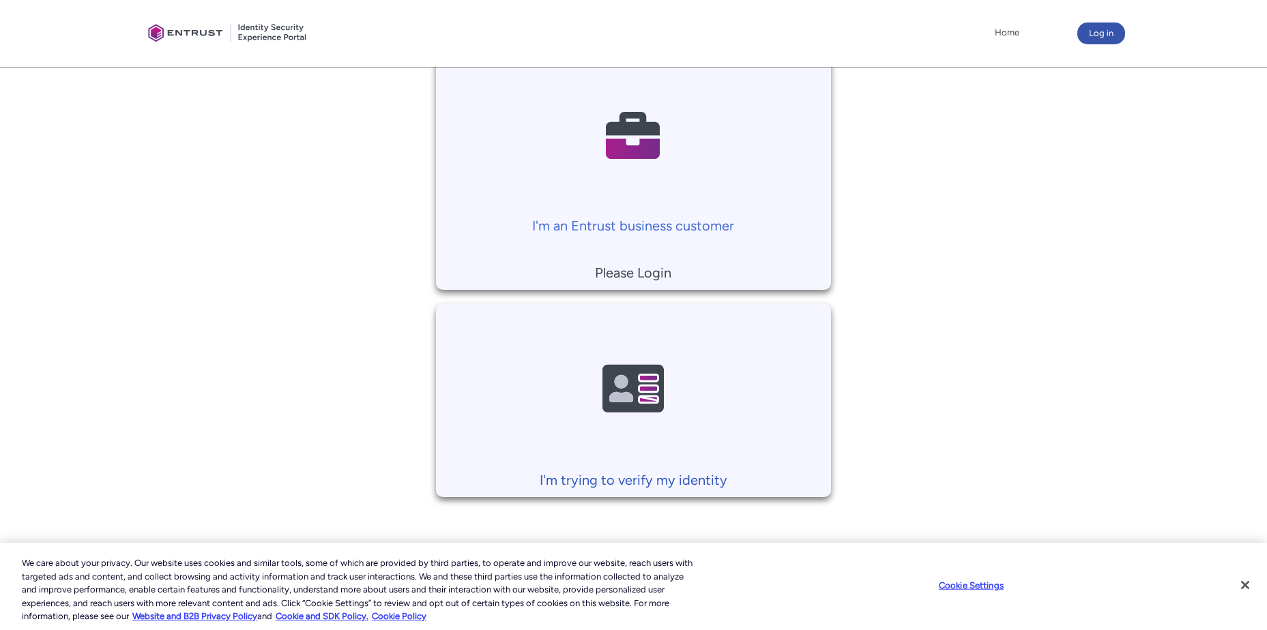
click at [595, 482] on p "I'm trying to verify my identity" at bounding box center [633, 480] width 381 height 20
